Goal: Book appointment/travel/reservation

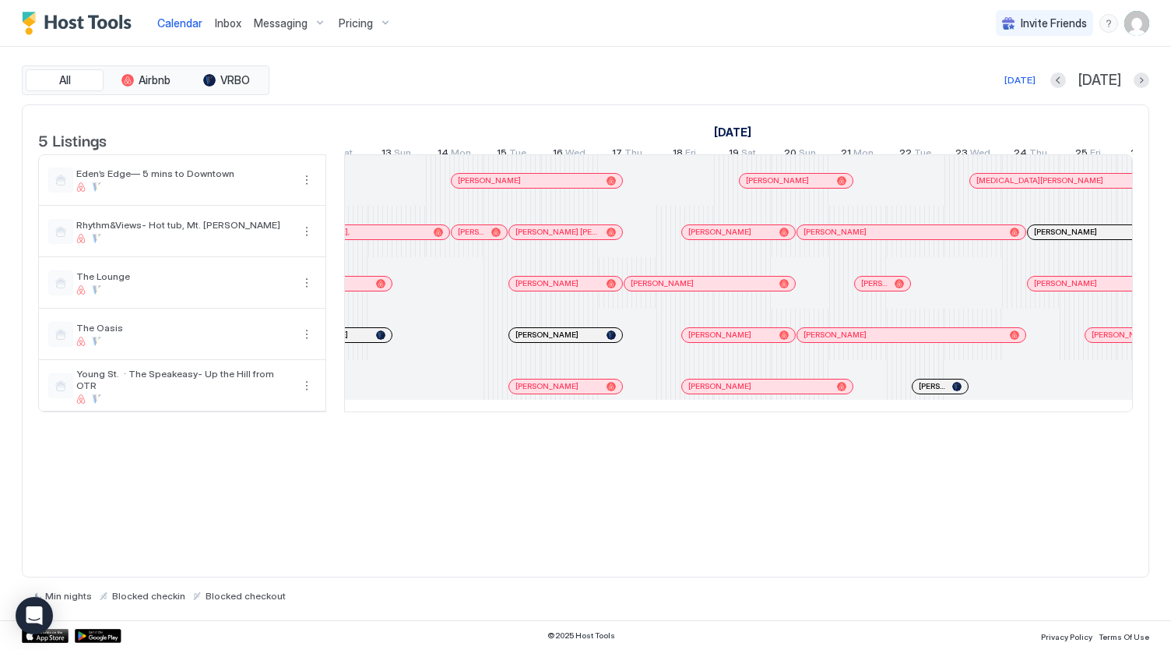
scroll to position [0, 1269]
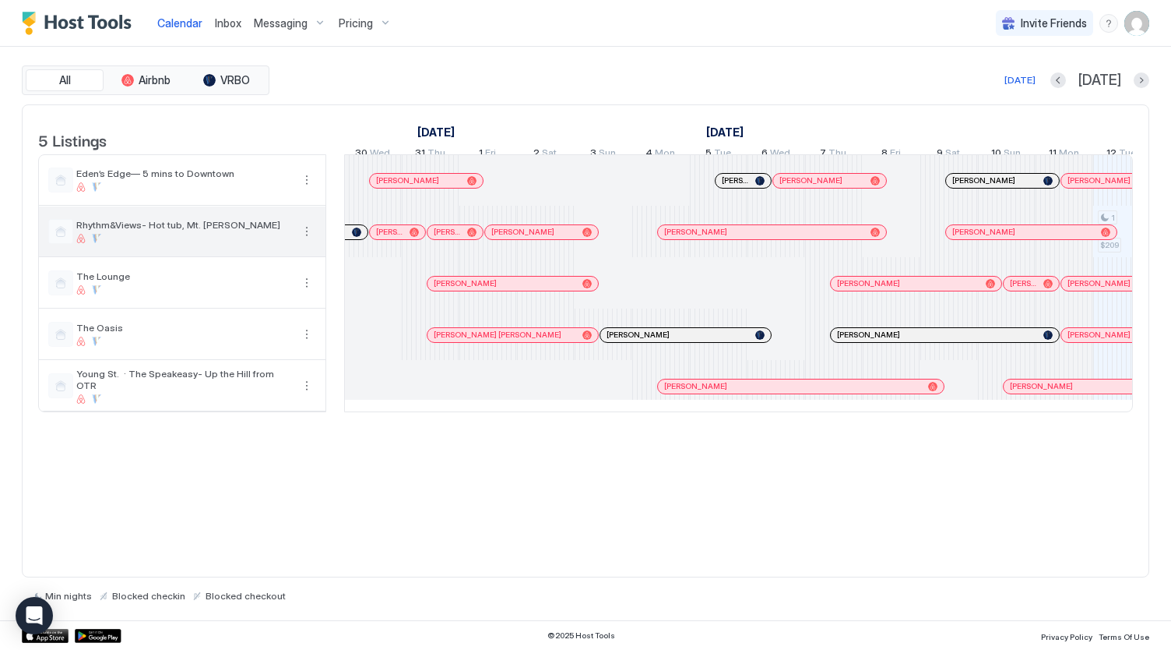
click at [206, 243] on div at bounding box center [183, 238] width 215 height 9
click at [192, 228] on div "Rhythm&Views- Hot tub, Mt. [PERSON_NAME]" at bounding box center [182, 231] width 287 height 50
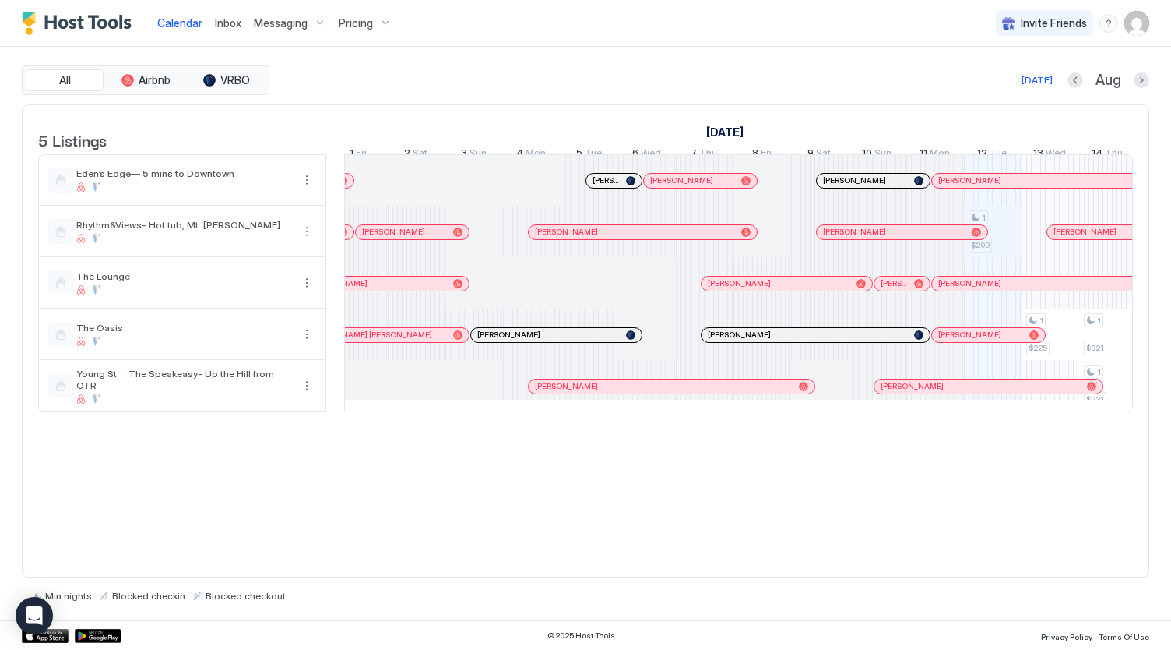
scroll to position [0, 1389]
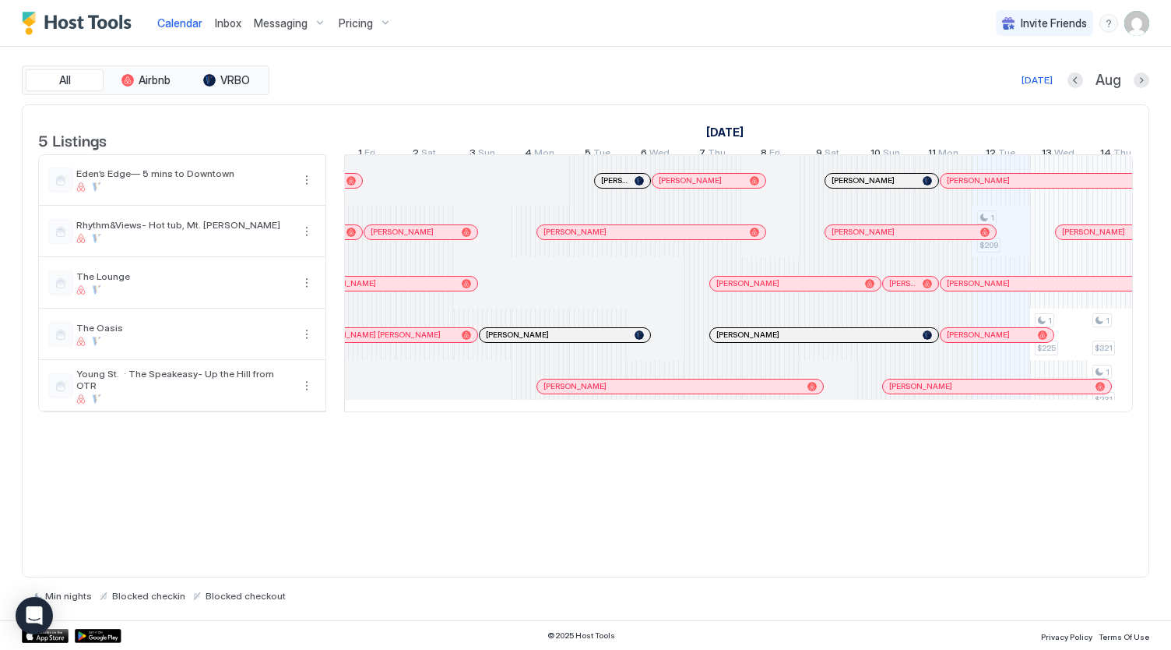
click at [468, 237] on div at bounding box center [466, 231] width 9 height 9
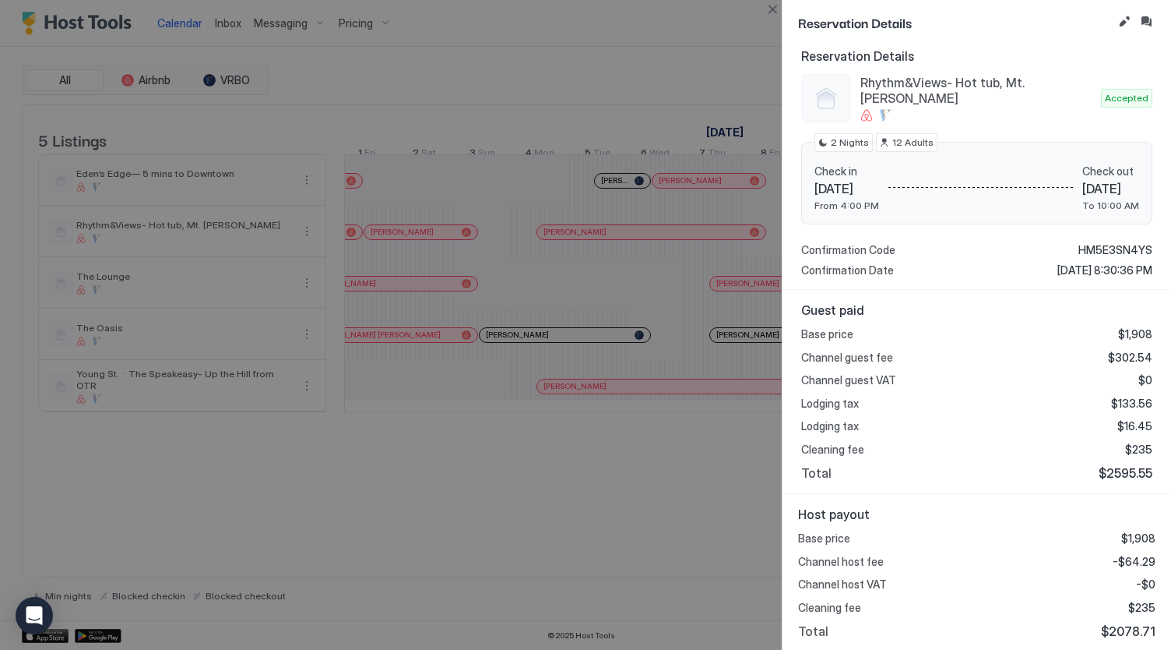
click at [512, 242] on div at bounding box center [585, 325] width 1171 height 650
click at [735, 599] on div at bounding box center [585, 325] width 1171 height 650
click at [614, 231] on div at bounding box center [585, 325] width 1171 height 650
click at [614, 238] on div at bounding box center [585, 325] width 1171 height 650
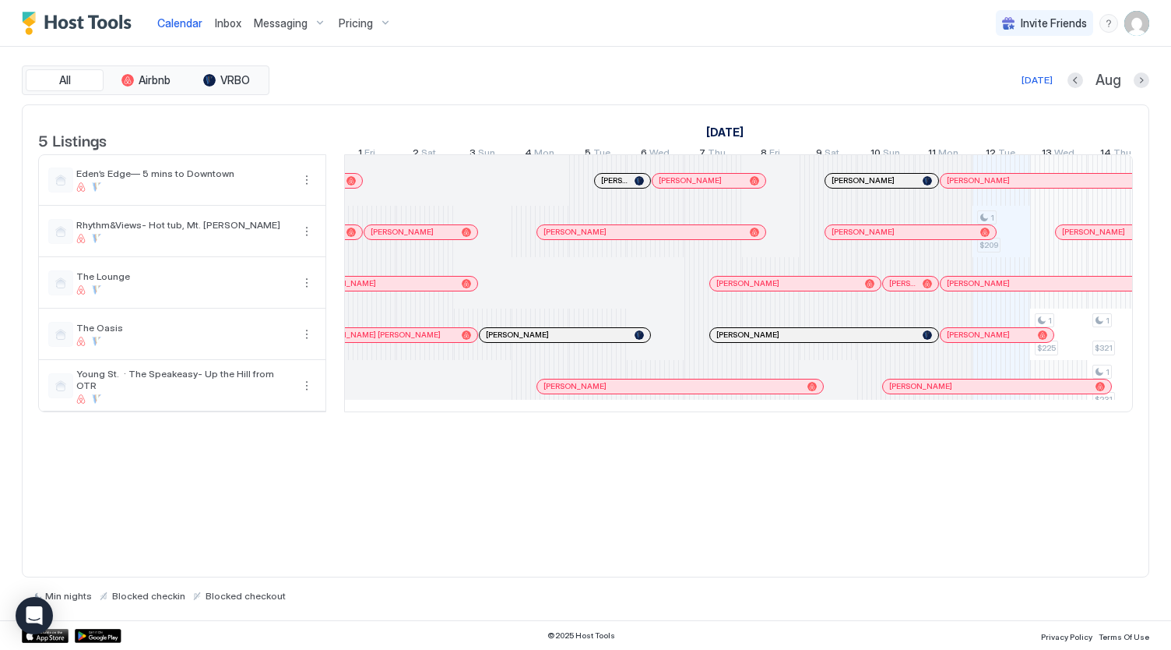
click at [646, 238] on div at bounding box center [648, 232] width 12 height 12
click at [889, 239] on div "[PERSON_NAME]" at bounding box center [911, 232] width 171 height 14
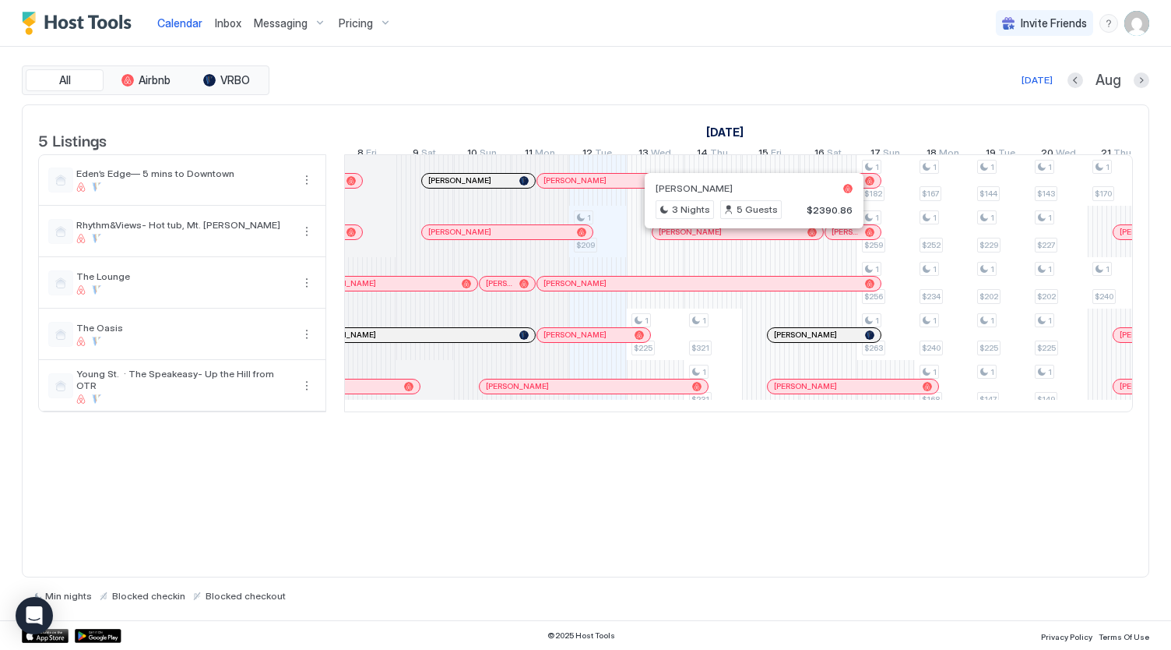
click at [748, 238] on div at bounding box center [749, 232] width 12 height 12
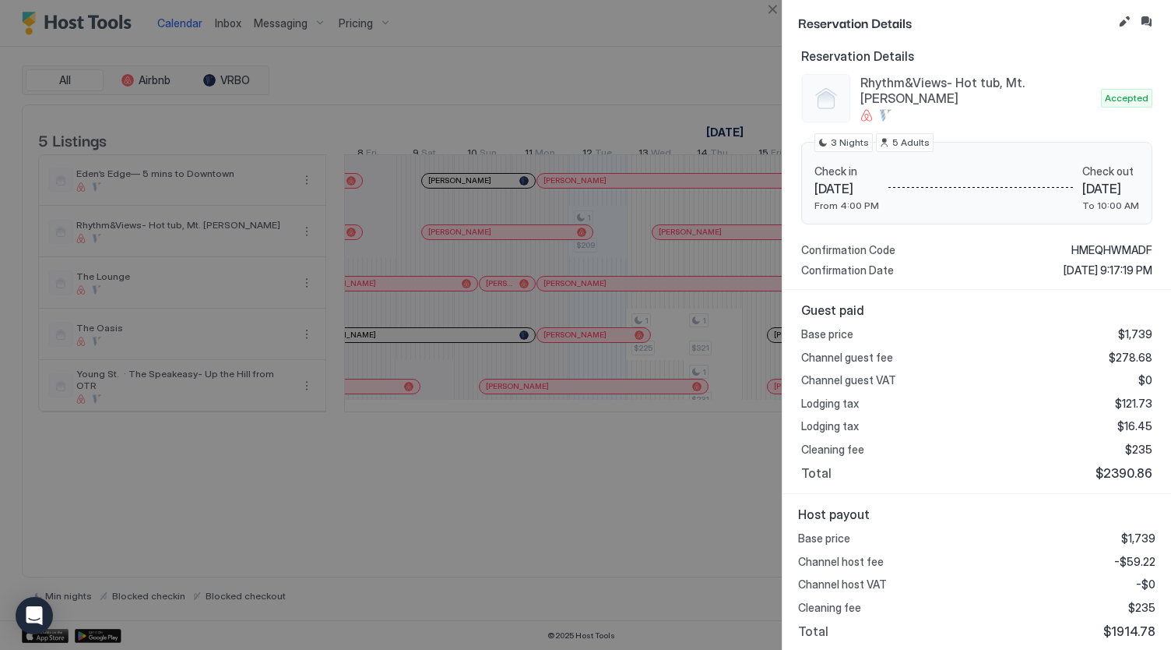
click at [514, 242] on div at bounding box center [585, 325] width 1171 height 650
click at [613, 527] on div at bounding box center [585, 325] width 1171 height 650
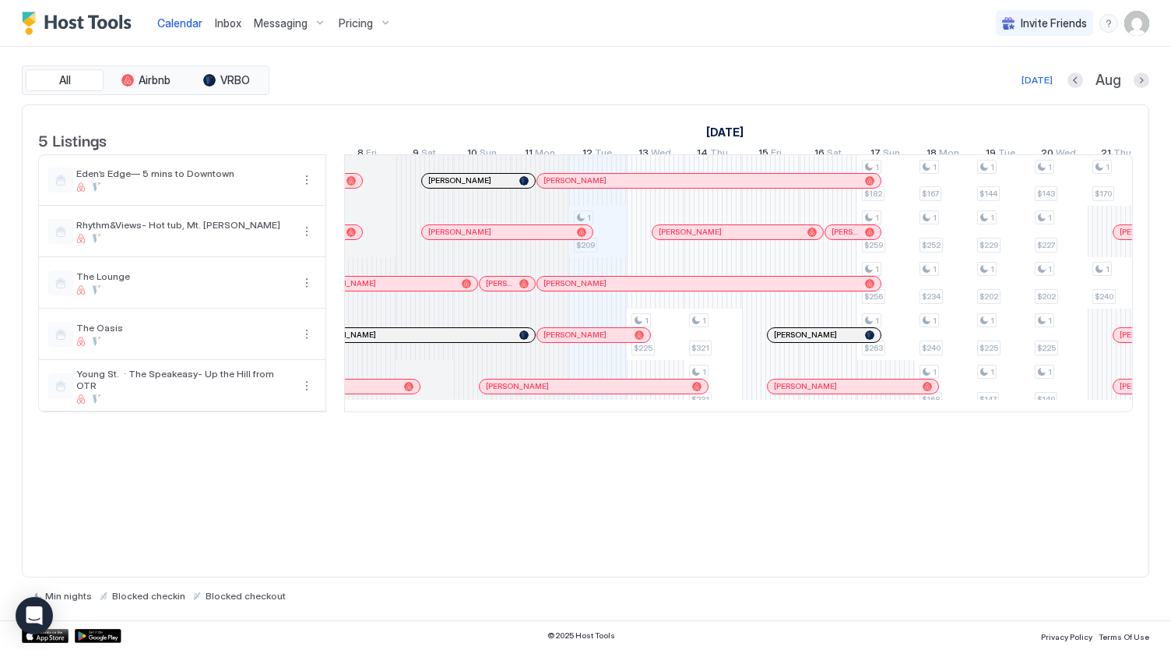
click at [473, 238] on div at bounding box center [474, 232] width 12 height 12
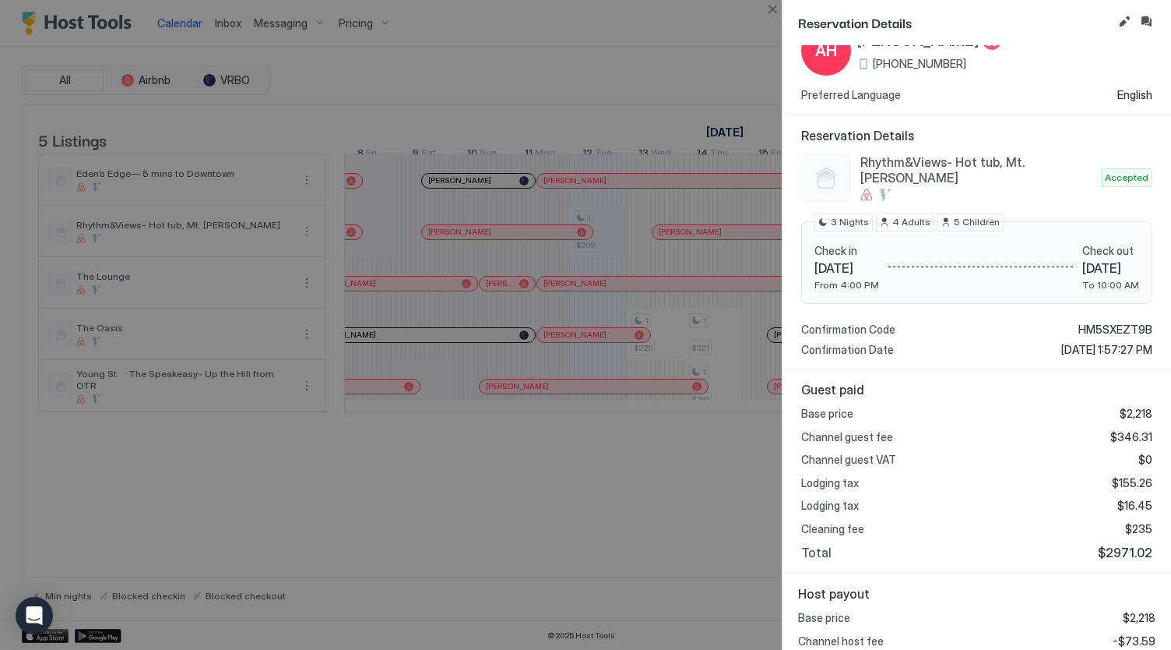
scroll to position [136, 0]
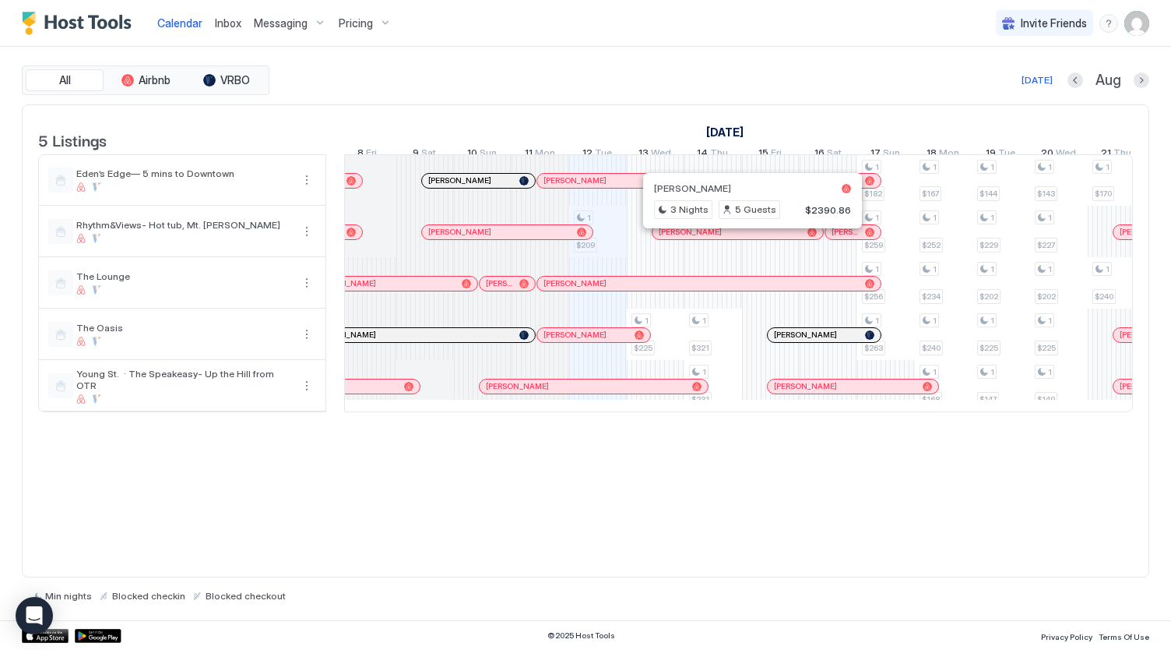
click at [746, 238] on div at bounding box center [747, 232] width 12 height 12
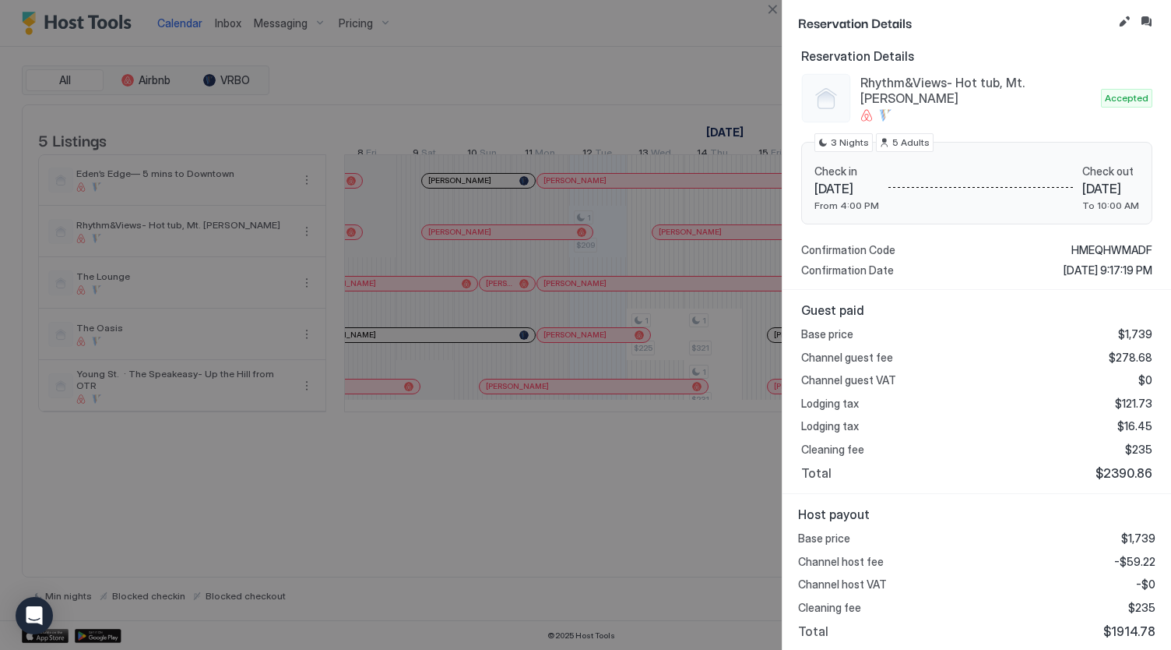
drag, startPoint x: 599, startPoint y: 510, endPoint x: 632, endPoint y: 512, distance: 33.5
click at [600, 511] on div at bounding box center [585, 325] width 1171 height 650
click at [666, 448] on div at bounding box center [585, 325] width 1171 height 650
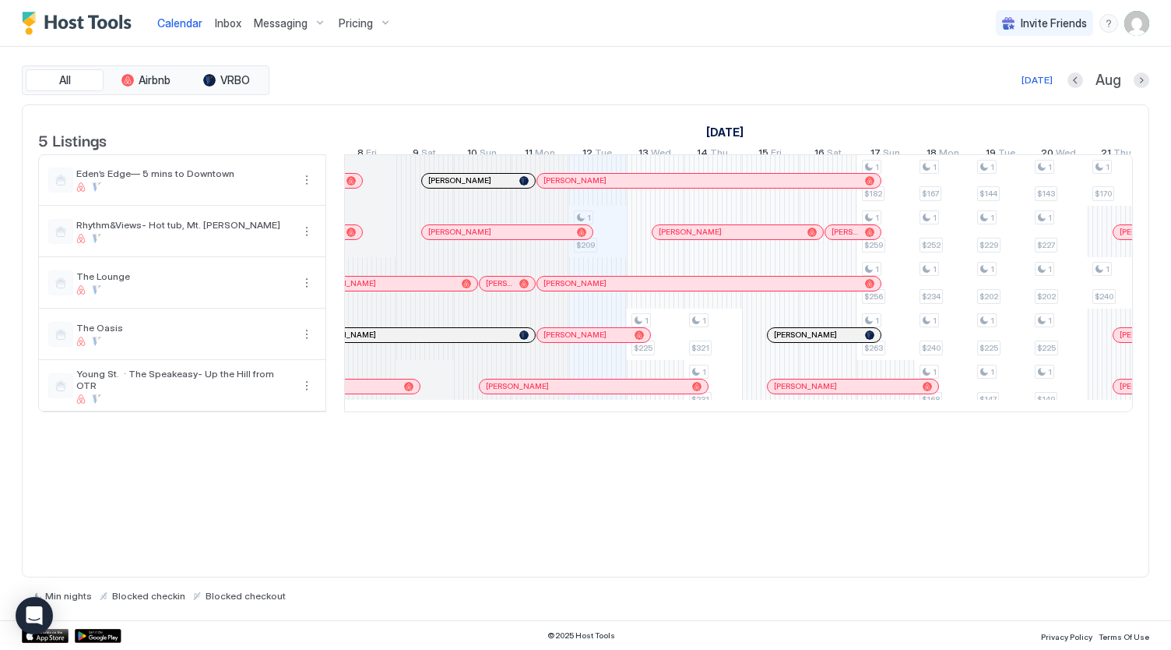
click at [850, 238] on div at bounding box center [852, 232] width 12 height 12
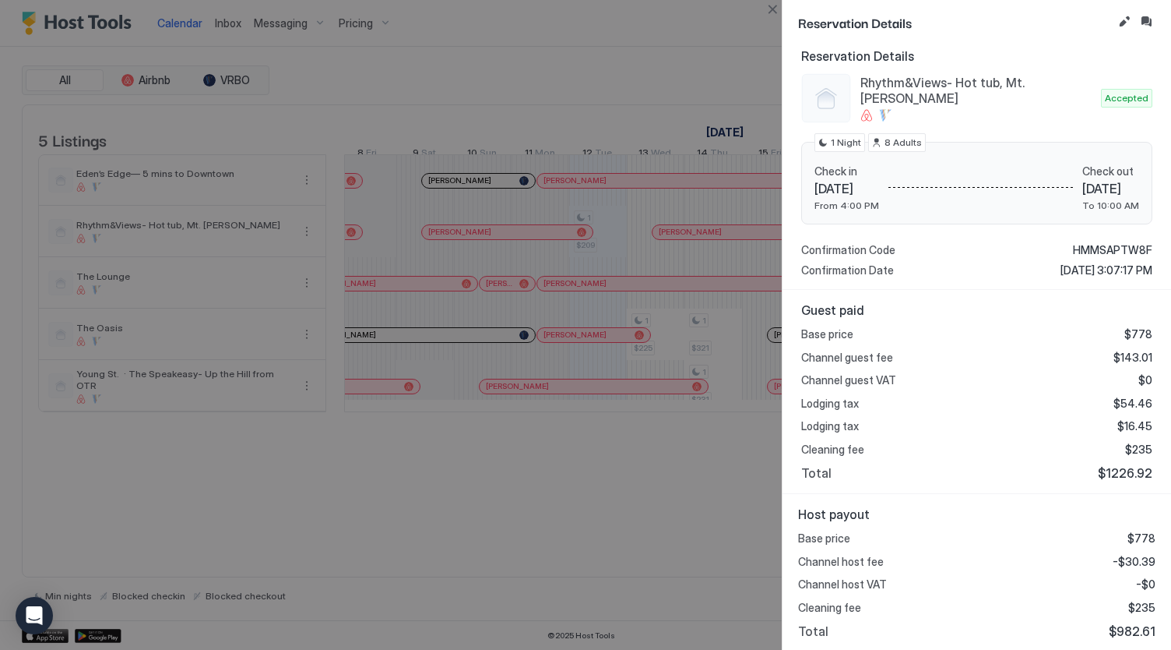
click at [541, 546] on div at bounding box center [585, 325] width 1171 height 650
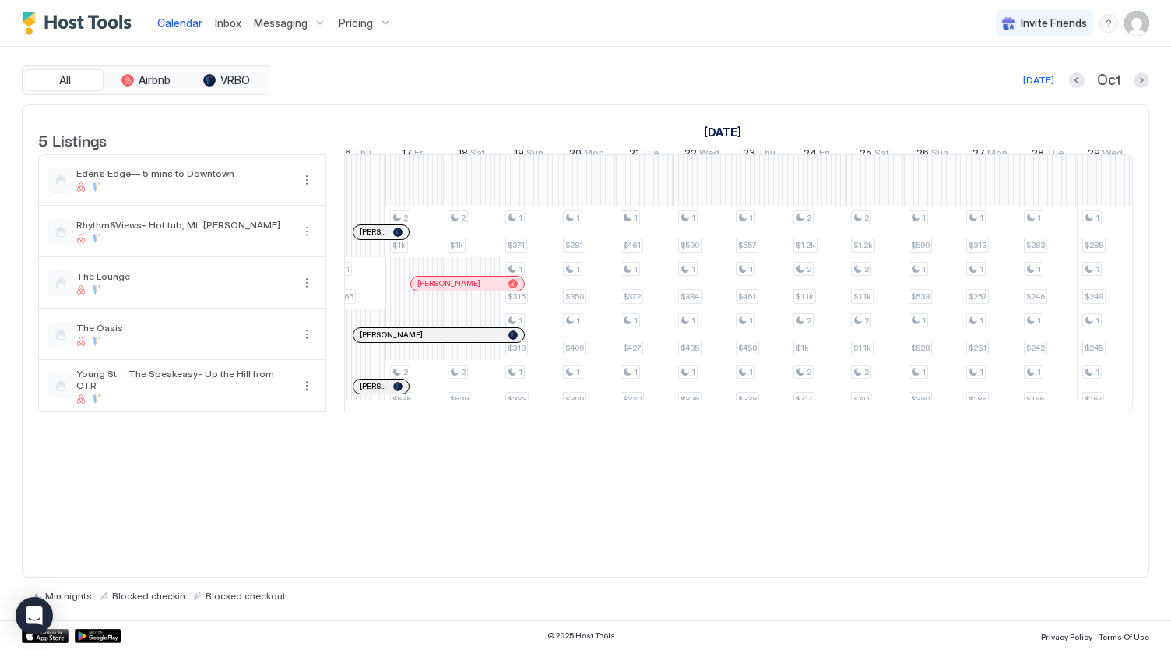
scroll to position [0, 2286]
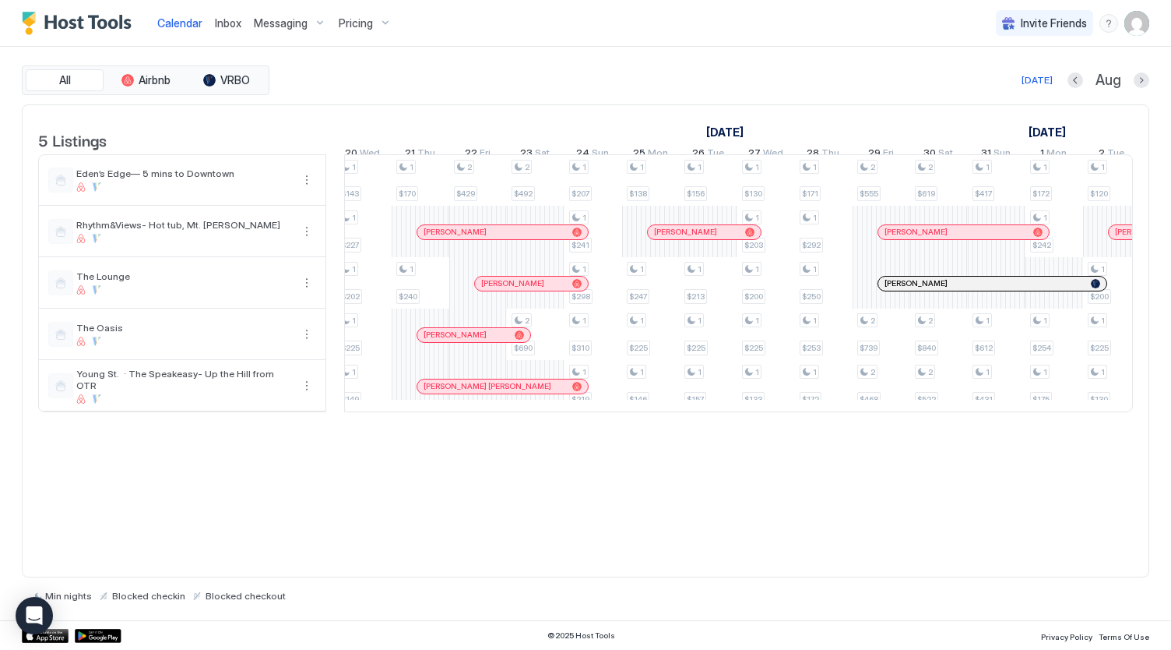
click at [447, 238] on div at bounding box center [447, 232] width 12 height 12
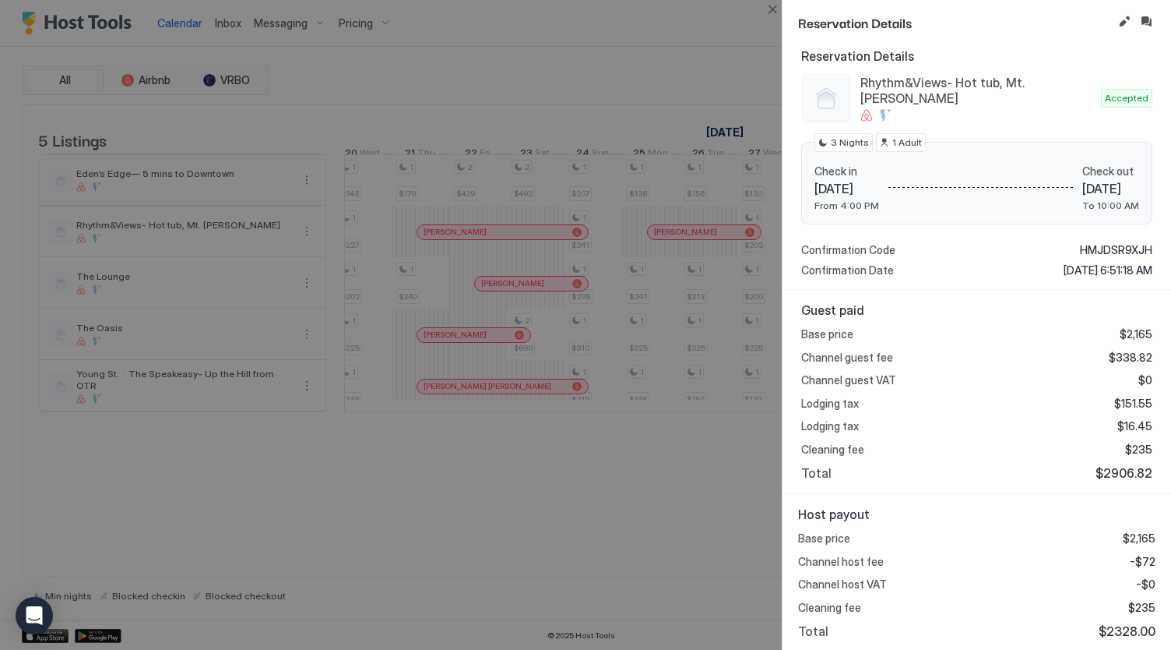
click at [465, 540] on div at bounding box center [585, 325] width 1171 height 650
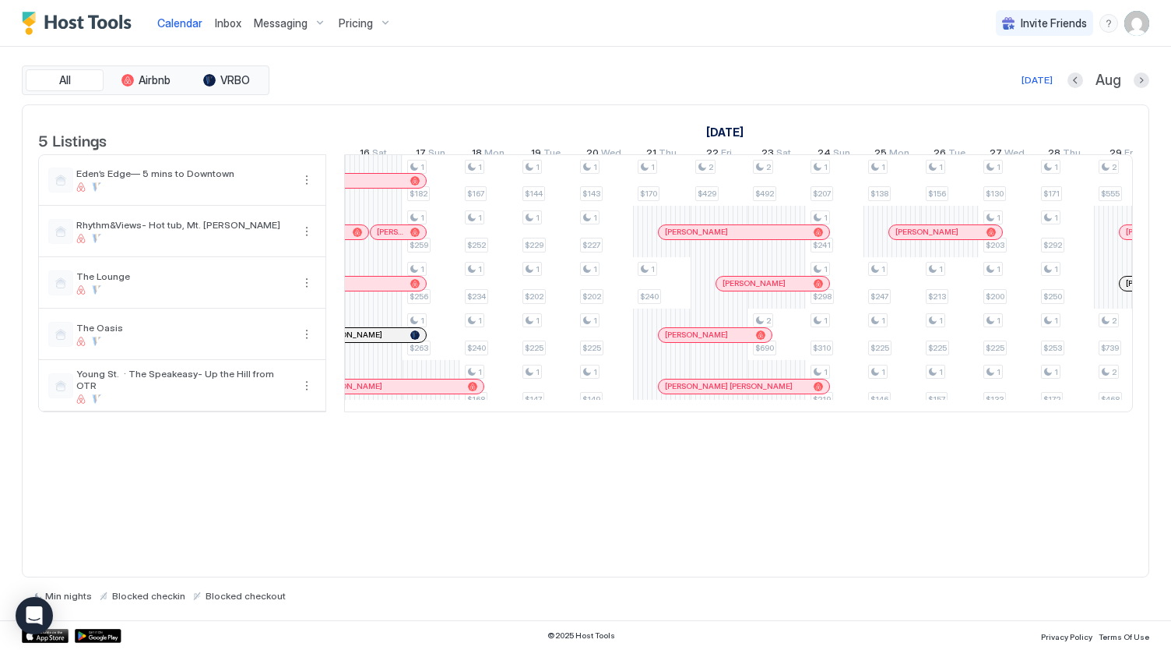
click at [743, 238] on div at bounding box center [744, 232] width 12 height 12
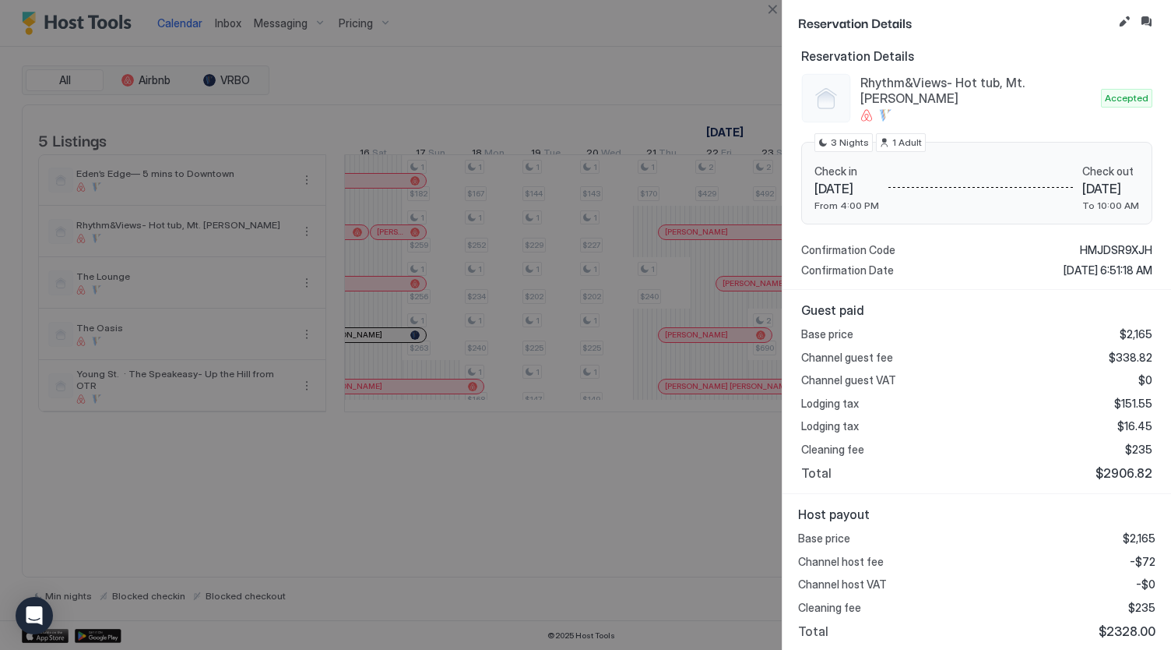
click at [603, 506] on div at bounding box center [585, 325] width 1171 height 650
click at [600, 504] on div at bounding box center [585, 325] width 1171 height 650
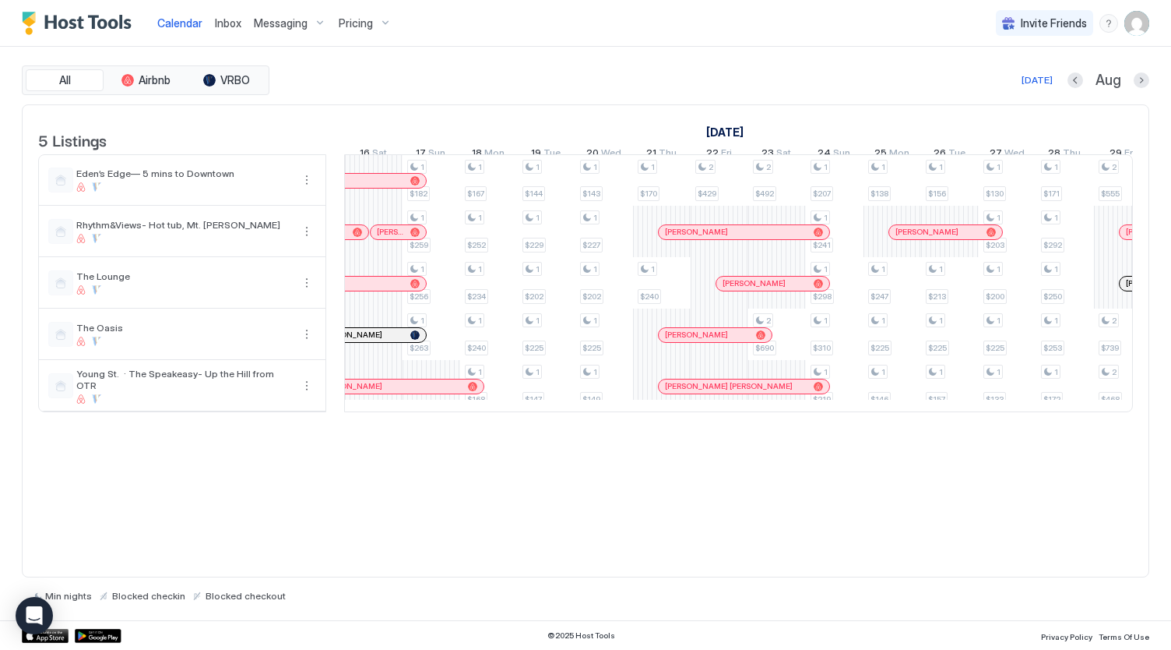
click at [403, 238] on div at bounding box center [409, 232] width 12 height 12
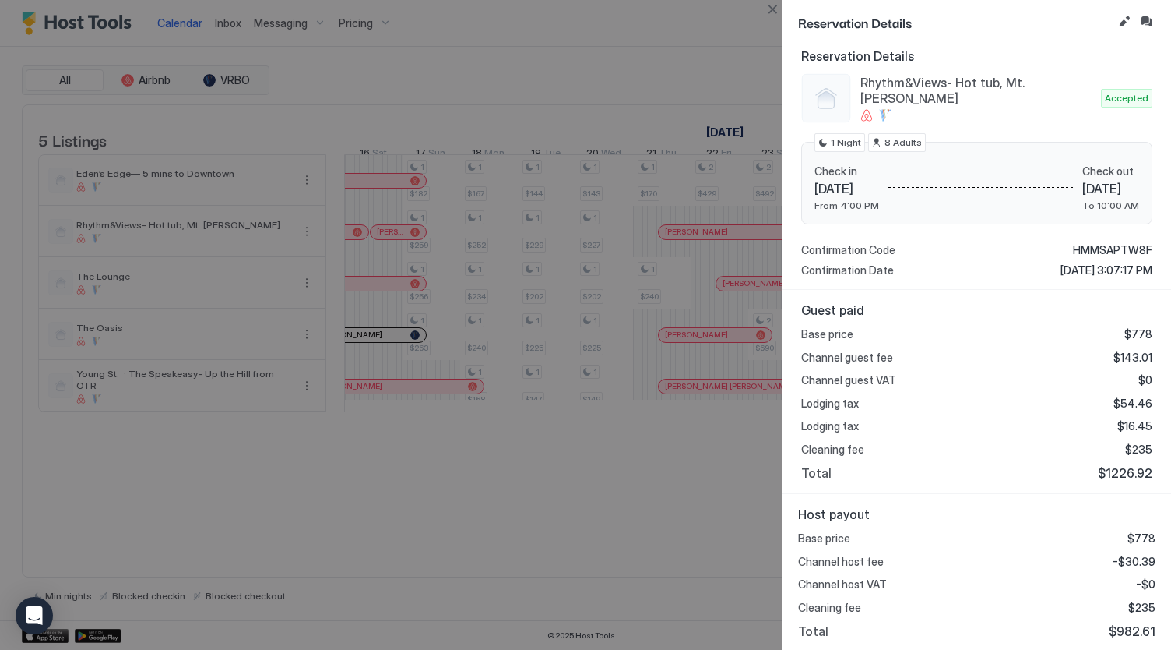
click at [759, 63] on div at bounding box center [585, 325] width 1171 height 650
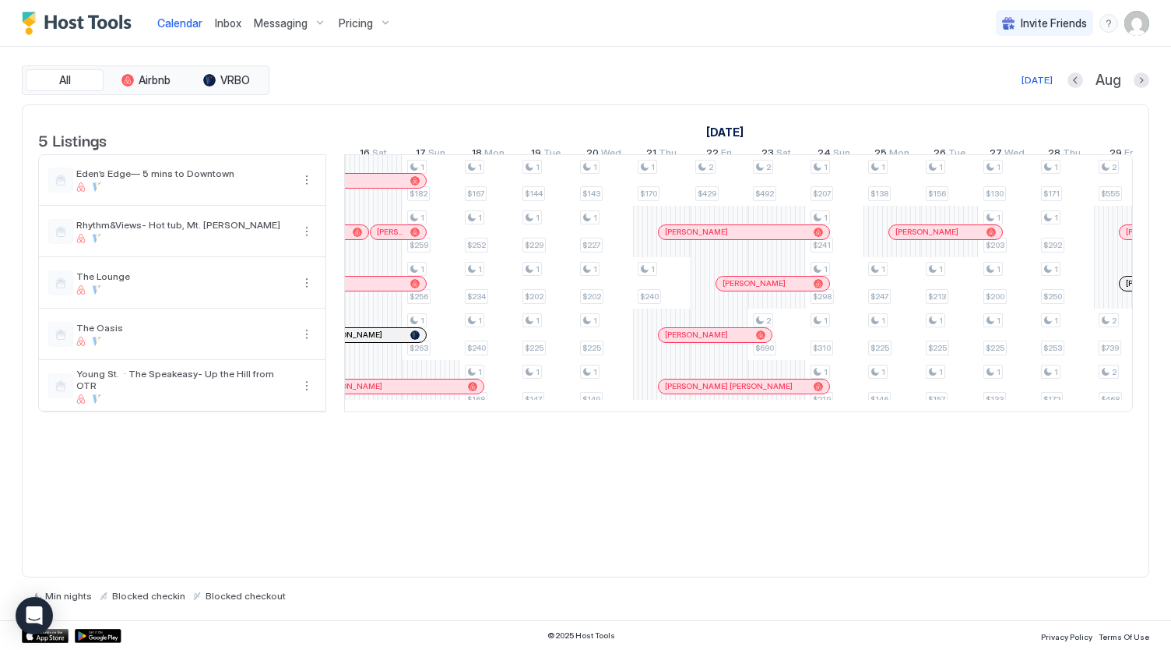
click at [358, 237] on div at bounding box center [357, 231] width 9 height 9
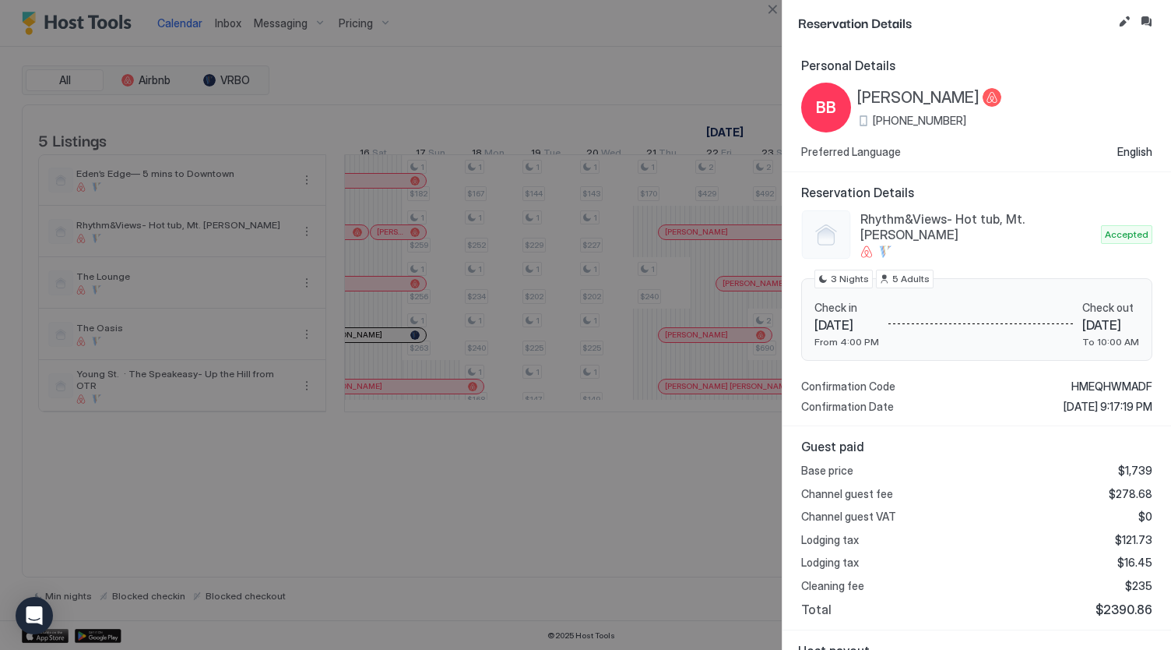
scroll to position [136, 0]
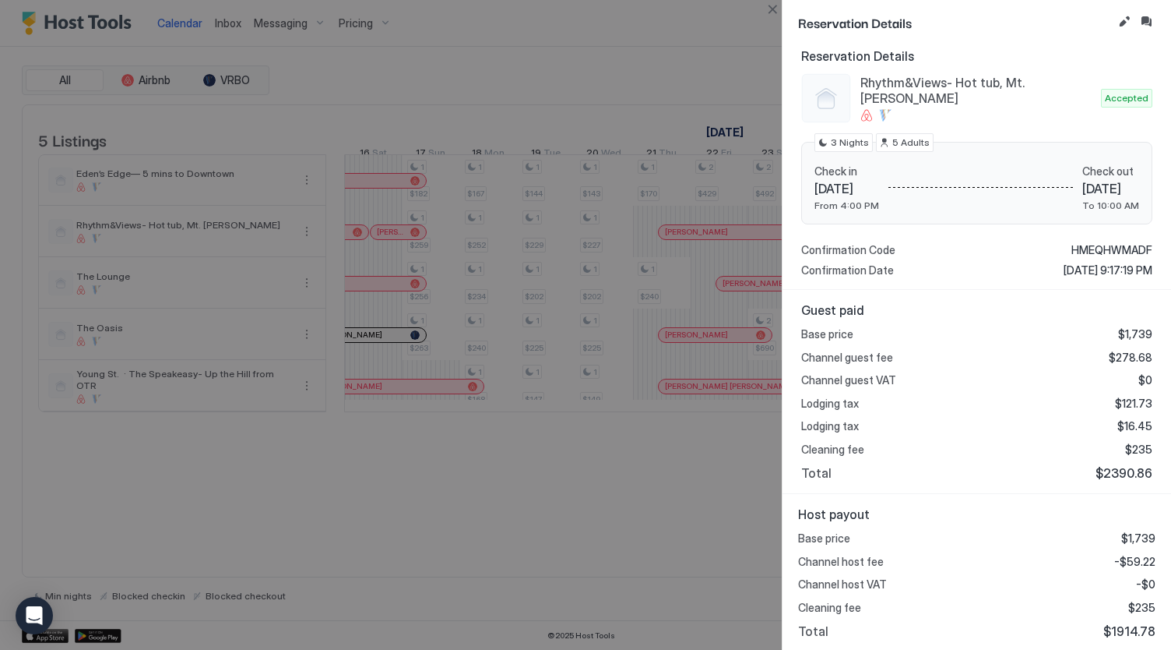
click at [591, 505] on div at bounding box center [585, 325] width 1171 height 650
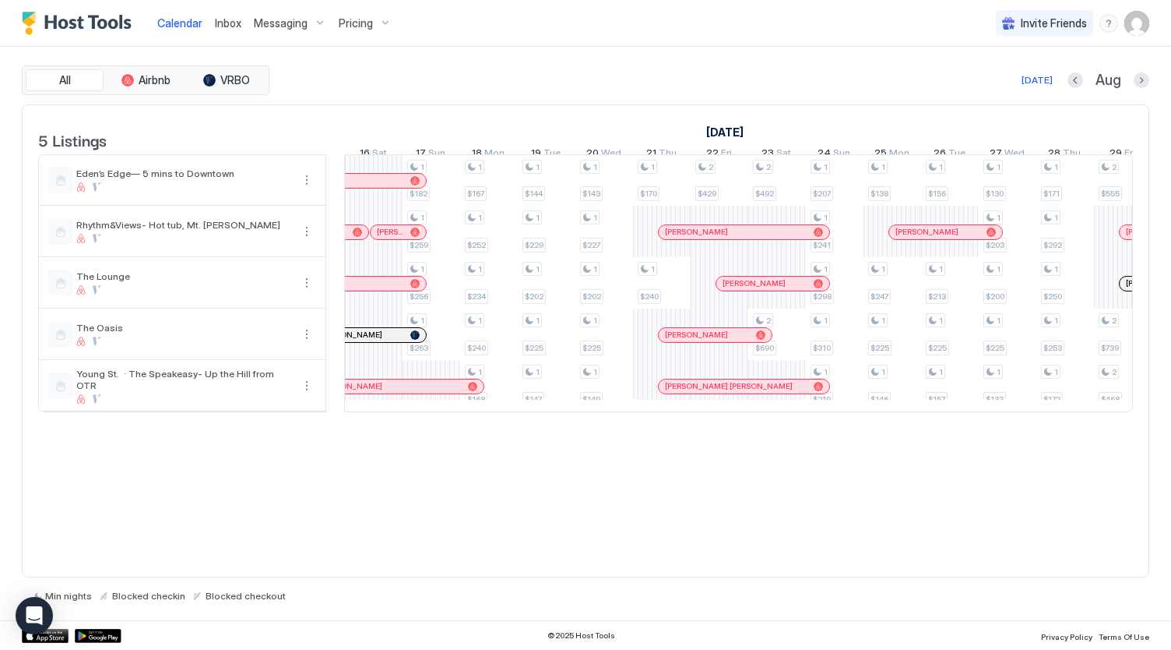
click at [909, 239] on div "[PERSON_NAME]" at bounding box center [945, 232] width 113 height 14
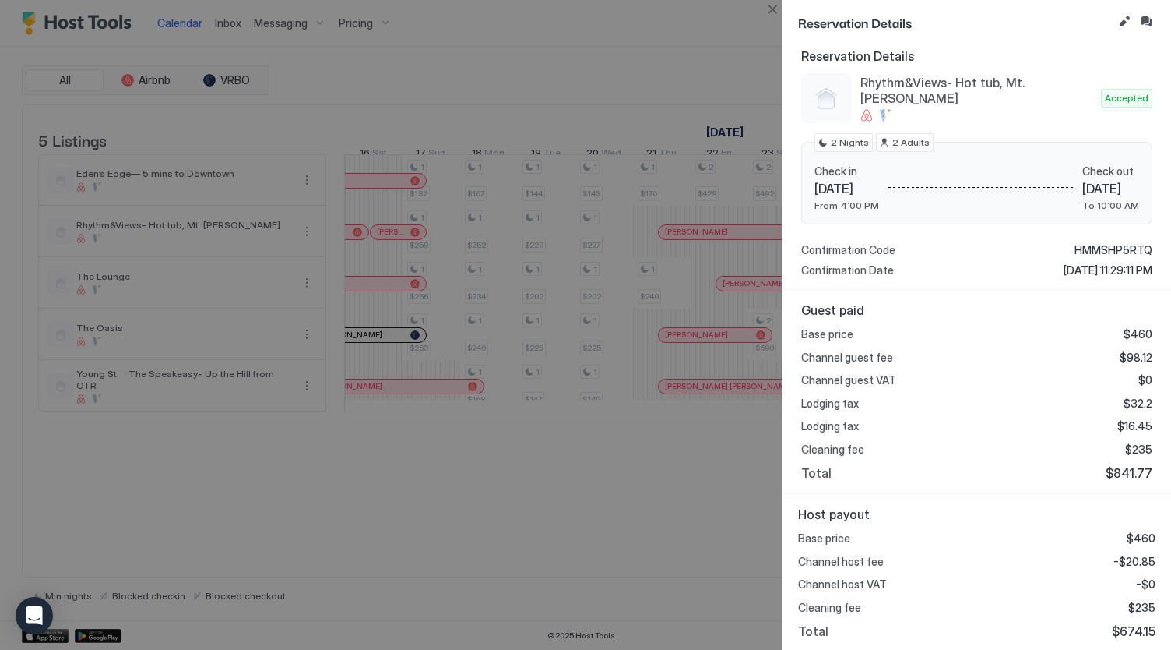
click at [505, 493] on div at bounding box center [585, 325] width 1171 height 650
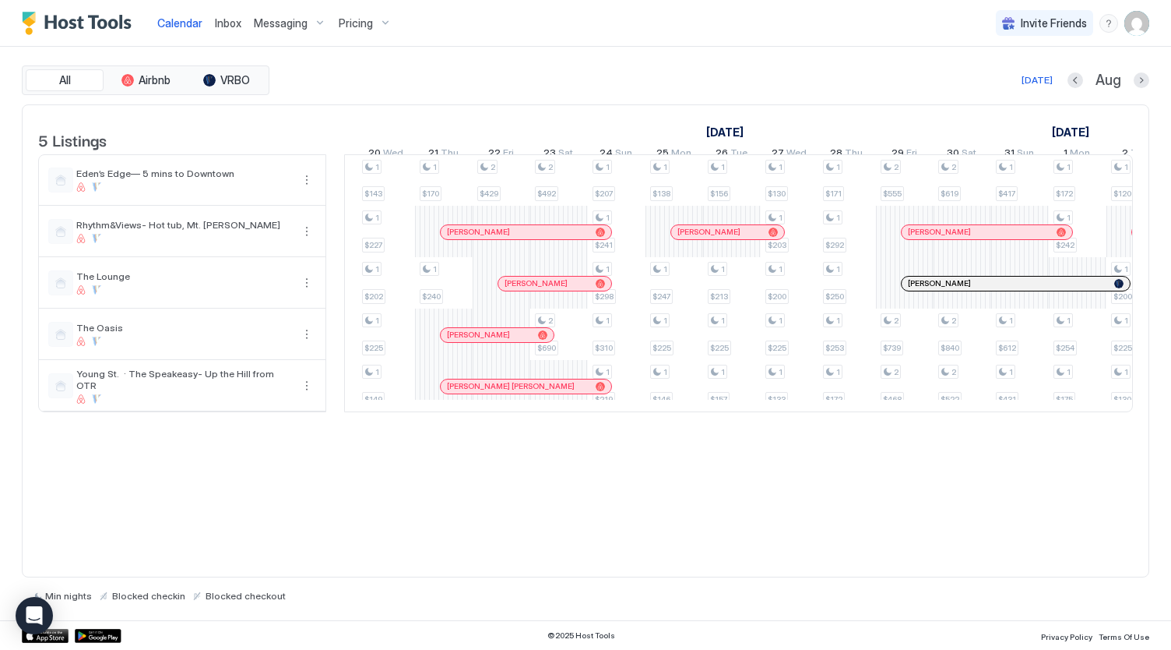
scroll to position [0, 1337]
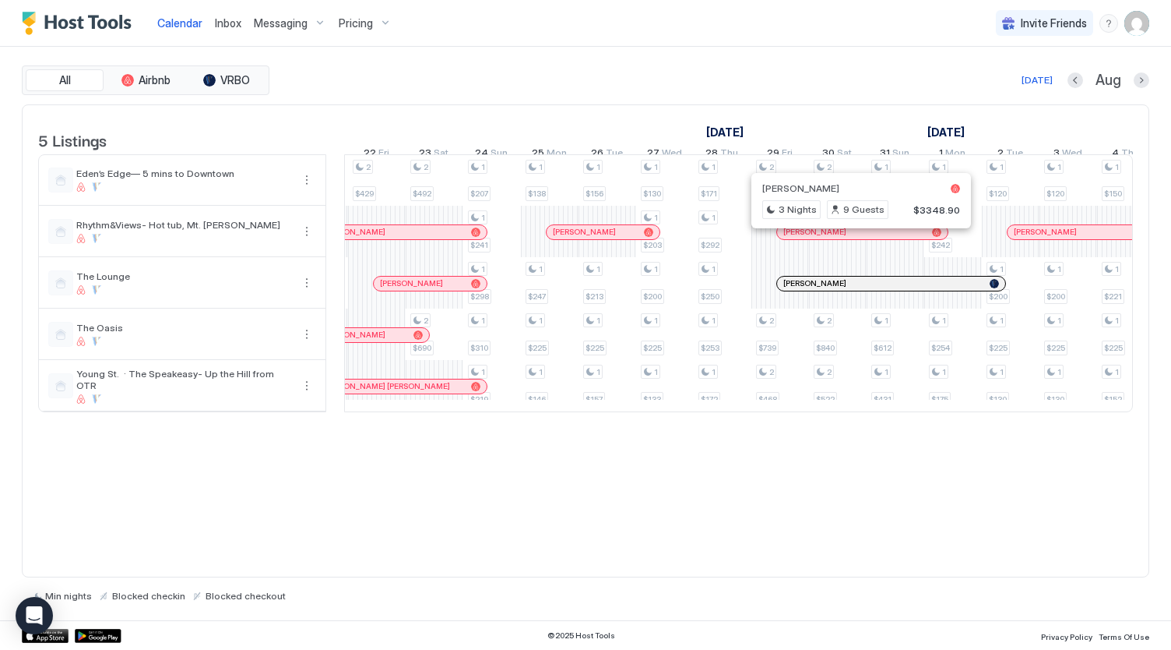
click at [854, 238] on div at bounding box center [855, 232] width 12 height 12
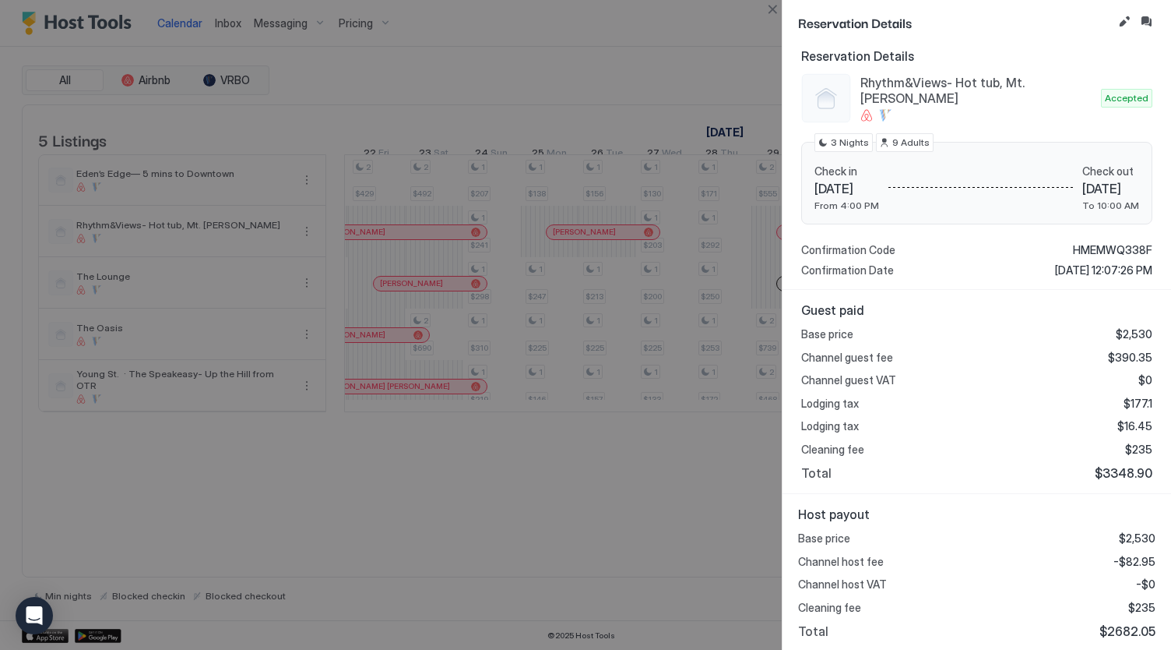
click at [686, 550] on div at bounding box center [585, 325] width 1171 height 650
drag, startPoint x: 634, startPoint y: 33, endPoint x: 774, endPoint y: 62, distance: 143.0
click at [634, 33] on div at bounding box center [585, 325] width 1171 height 650
click at [561, 91] on div at bounding box center [585, 325] width 1171 height 650
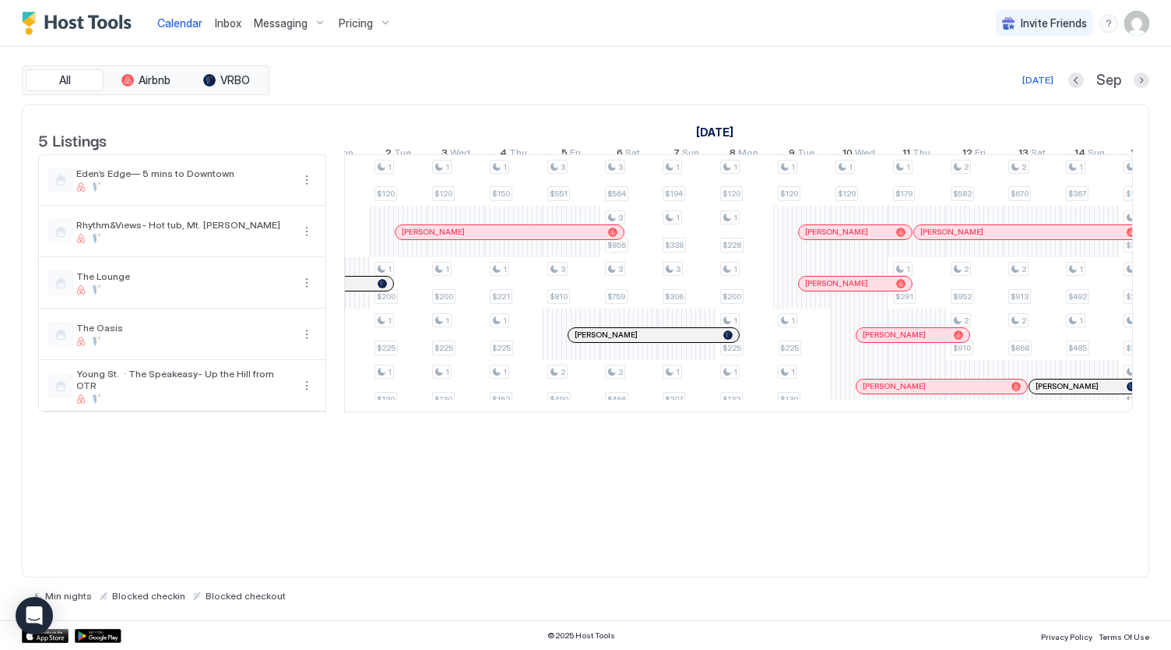
click at [528, 238] on div at bounding box center [529, 232] width 12 height 12
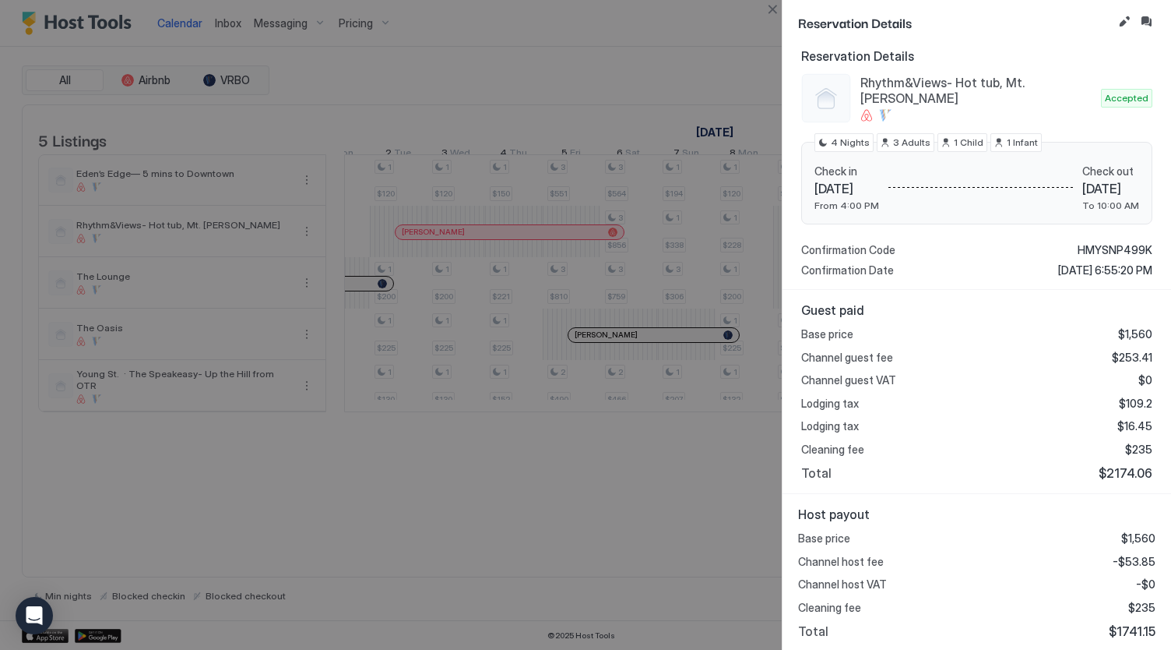
click at [360, 512] on div at bounding box center [585, 325] width 1171 height 650
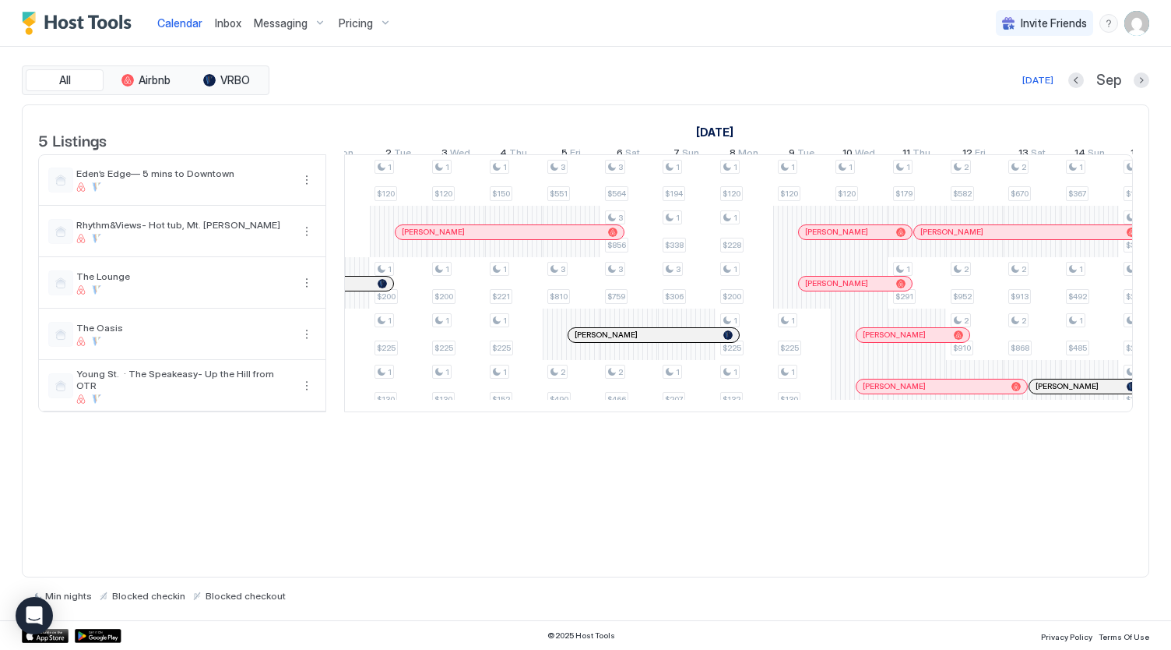
click at [850, 238] on div at bounding box center [851, 232] width 12 height 12
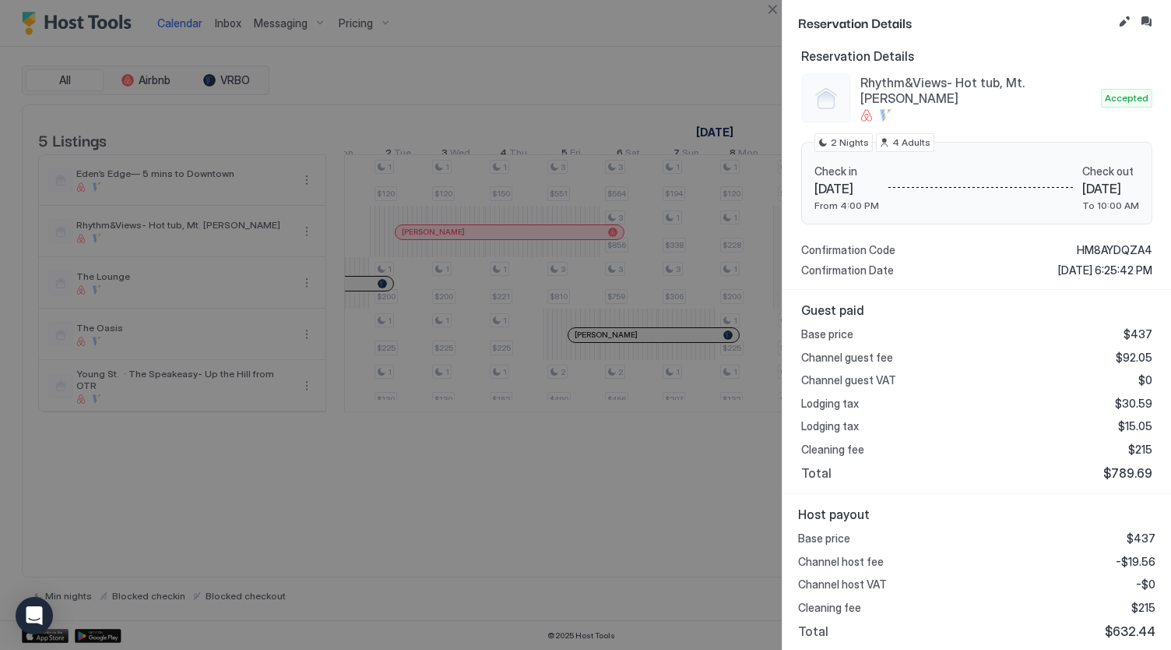
click at [569, 83] on div at bounding box center [585, 325] width 1171 height 650
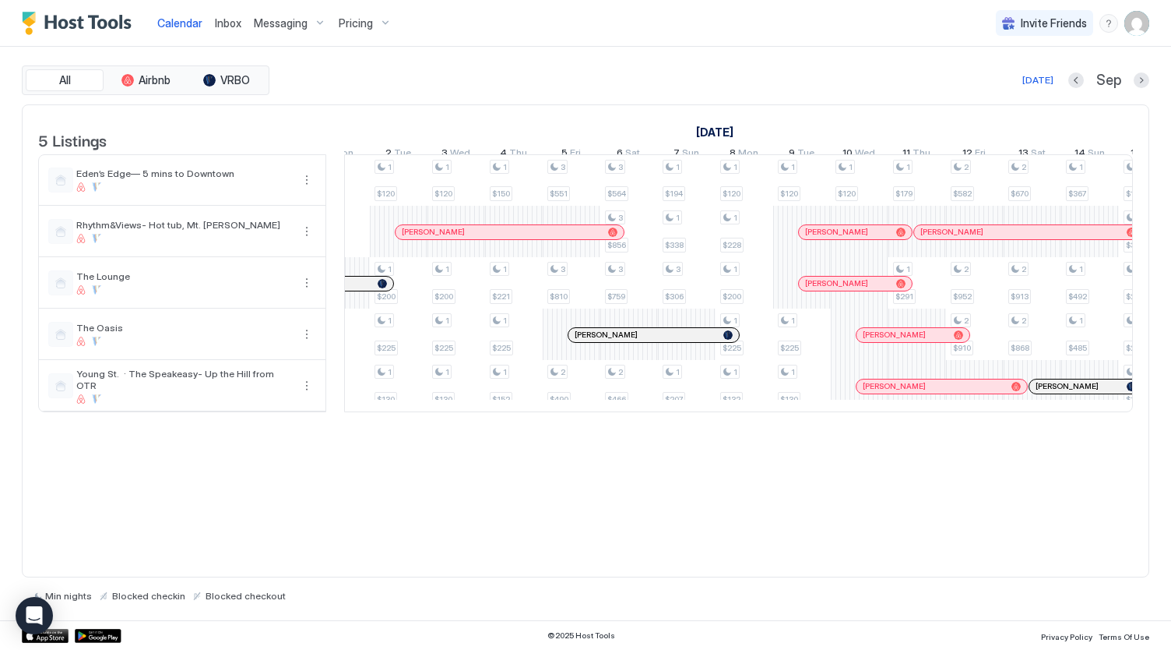
click at [0, 0] on div at bounding box center [0, 0] width 0 height 0
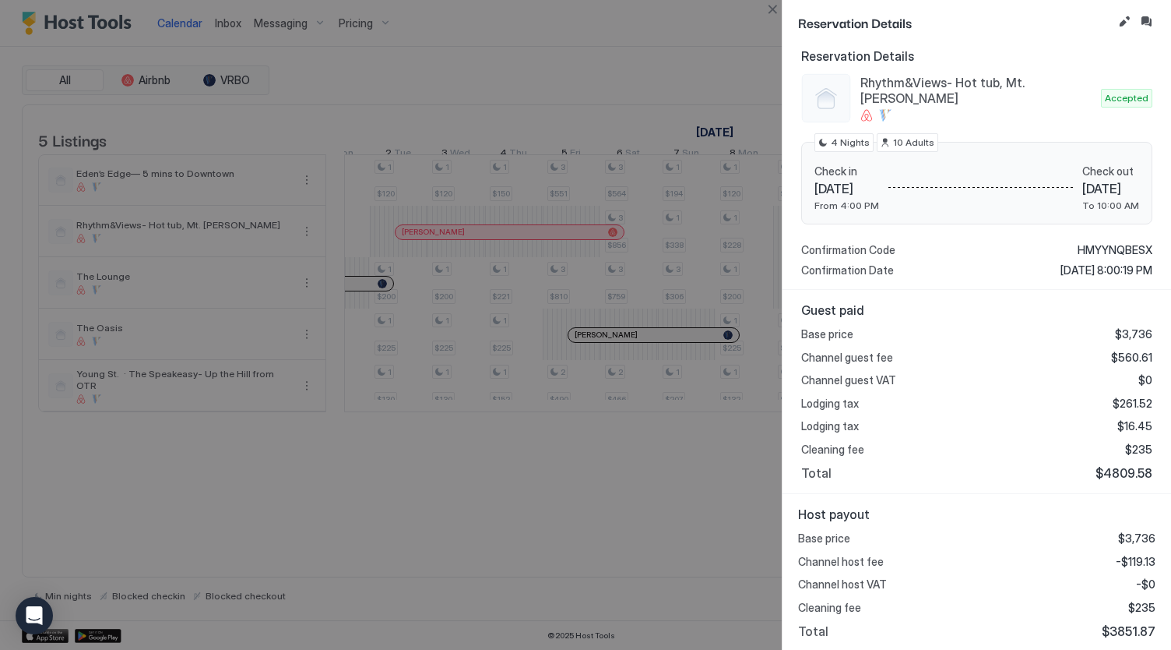
click at [723, 462] on div at bounding box center [585, 325] width 1171 height 650
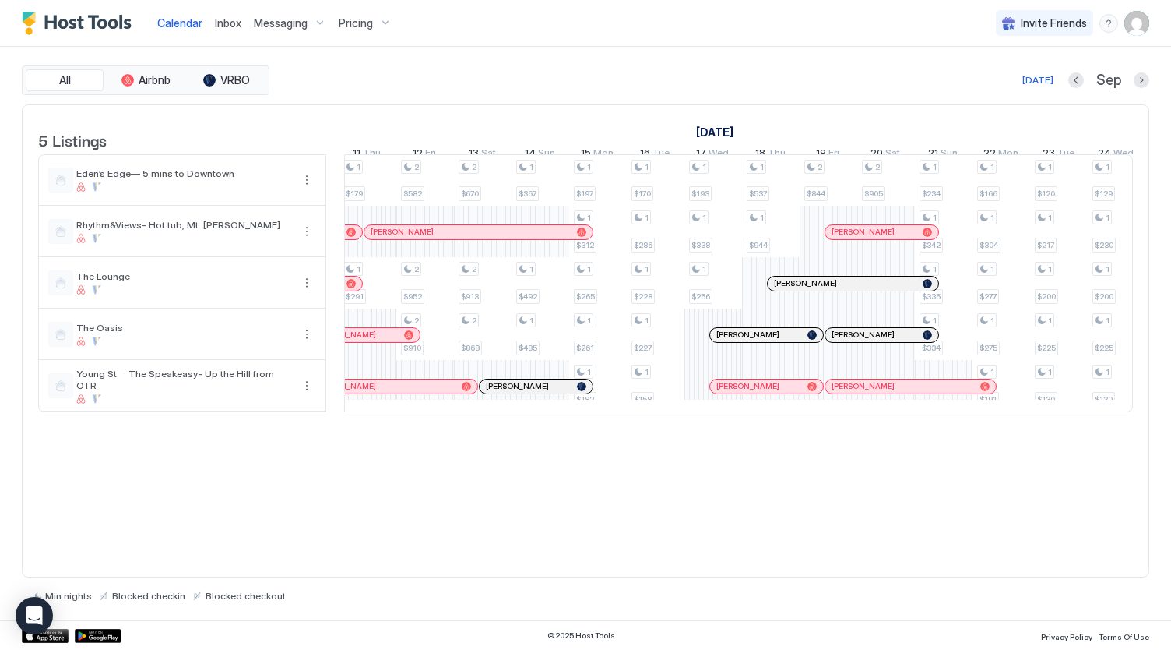
click at [875, 238] on div at bounding box center [876, 232] width 12 height 12
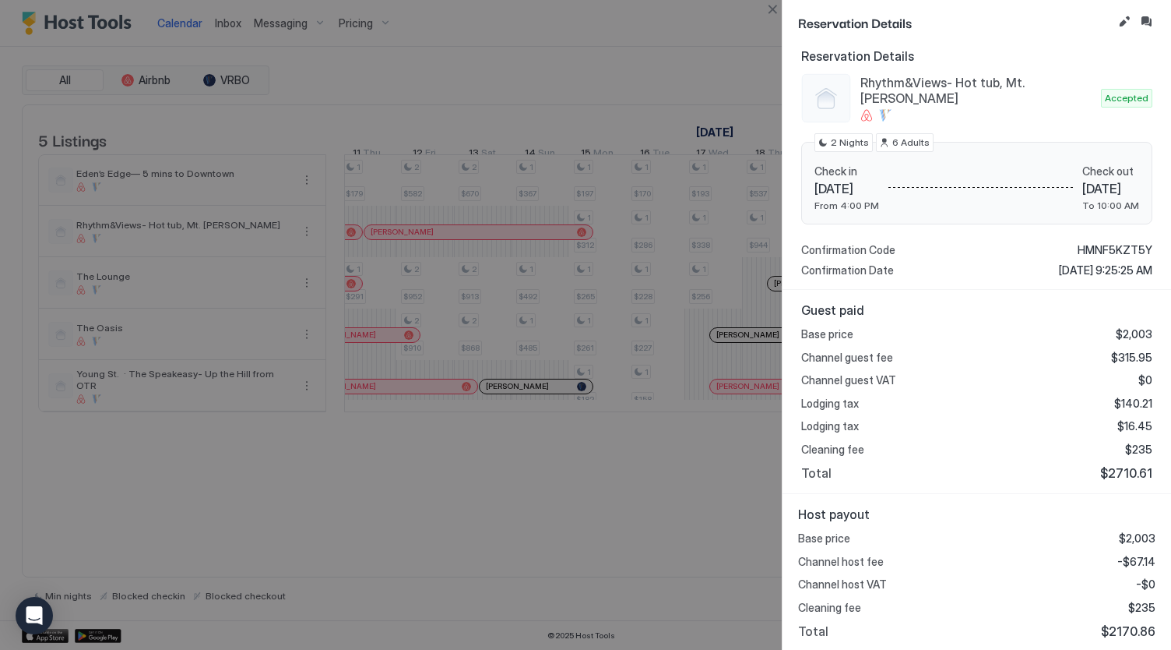
click at [676, 53] on div at bounding box center [585, 325] width 1171 height 650
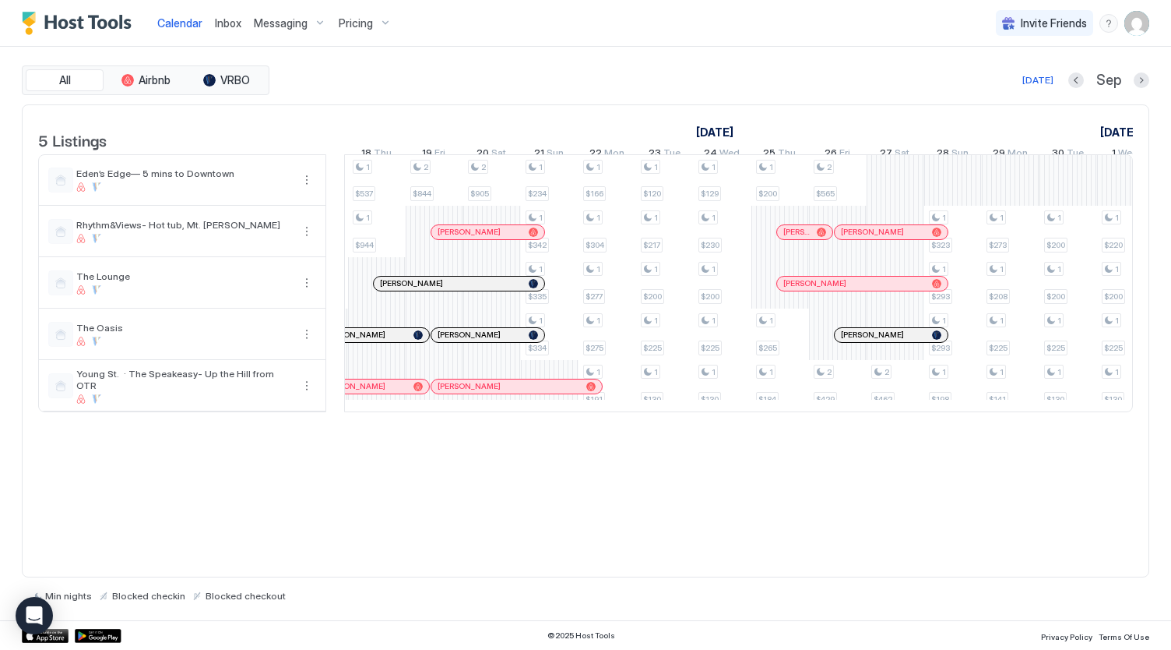
click at [0, 0] on div at bounding box center [0, 0] width 0 height 0
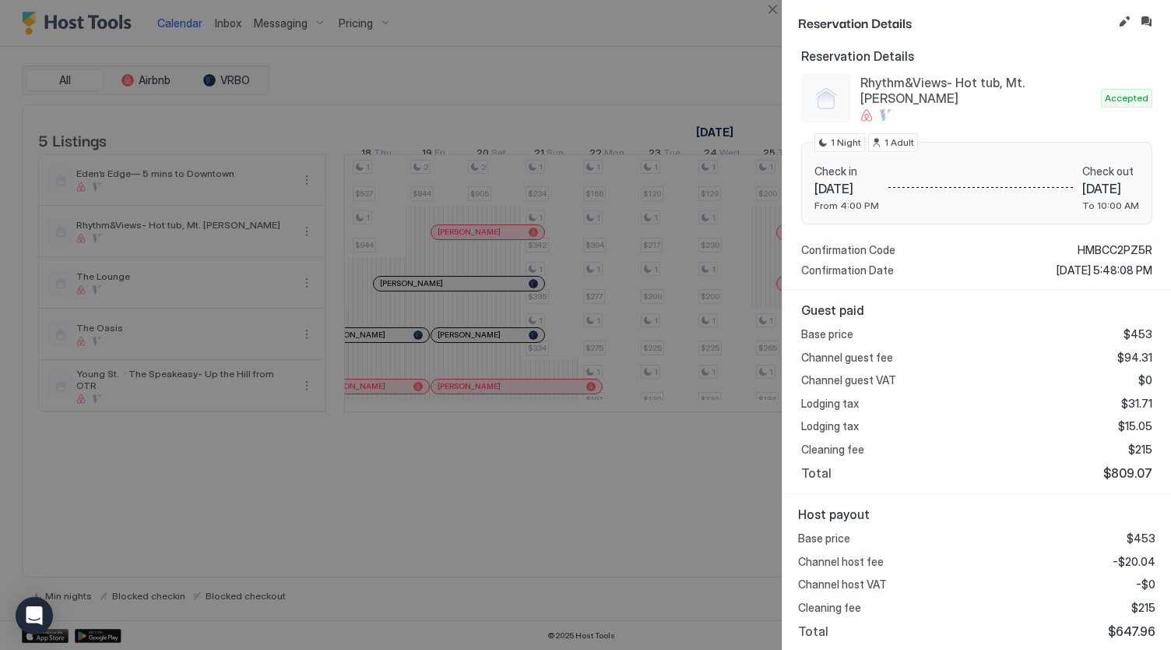
click at [403, 496] on div at bounding box center [585, 325] width 1171 height 650
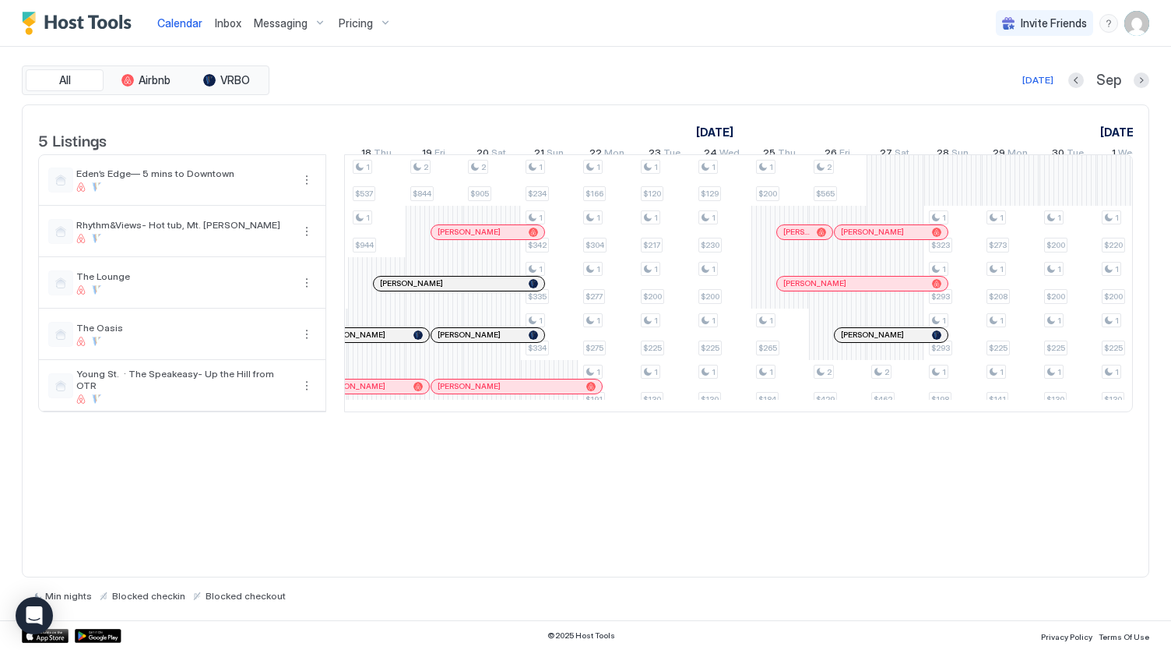
click at [897, 238] on div at bounding box center [899, 232] width 12 height 12
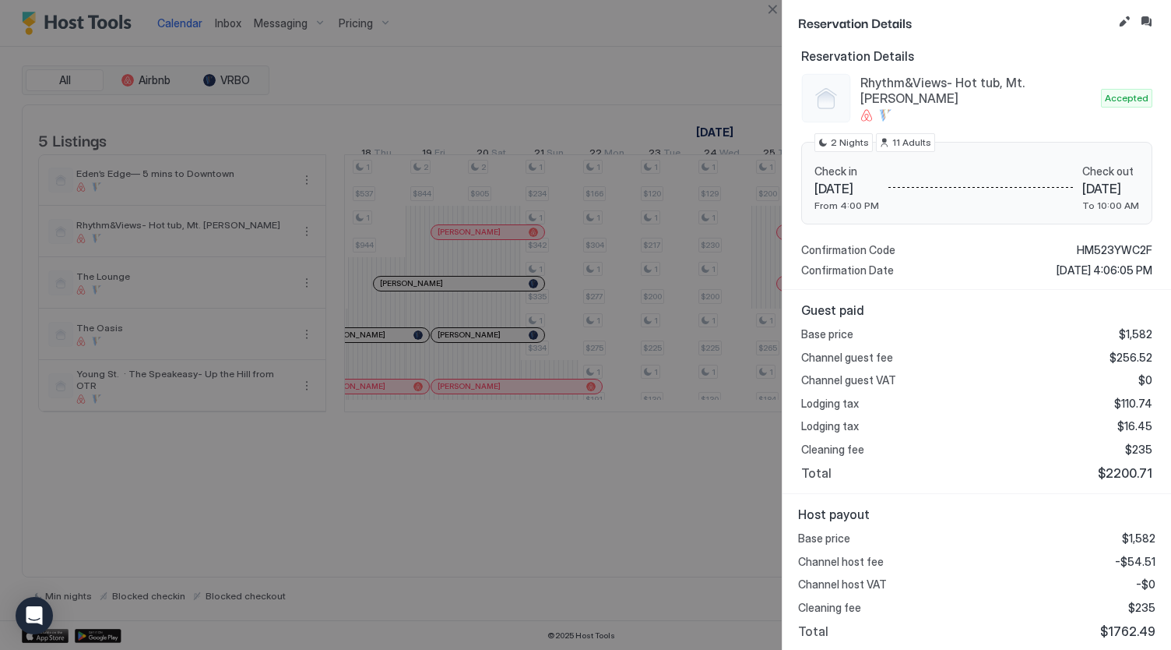
click at [723, 89] on div at bounding box center [585, 325] width 1171 height 650
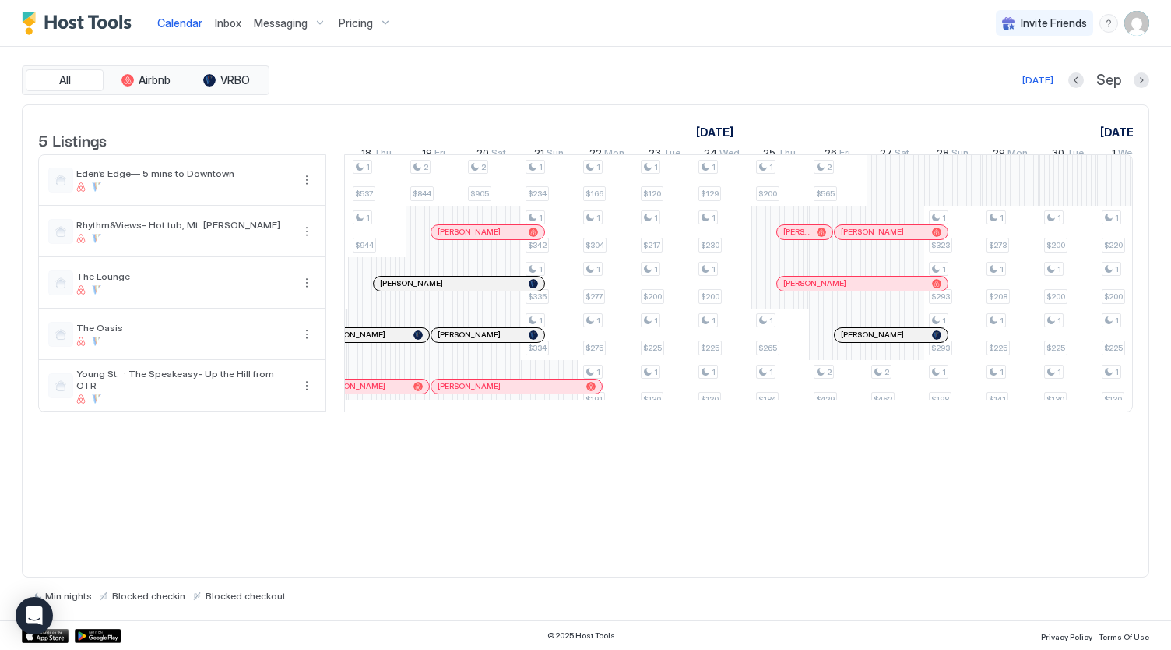
click at [1139, 426] on div "5 Listings [DATE] [DATE] [DATE] 17 Sun 18 Mon 19 Tue 20 Wed 21 Thu 22 Fri 23 Sa…" at bounding box center [586, 266] width 1126 height 323
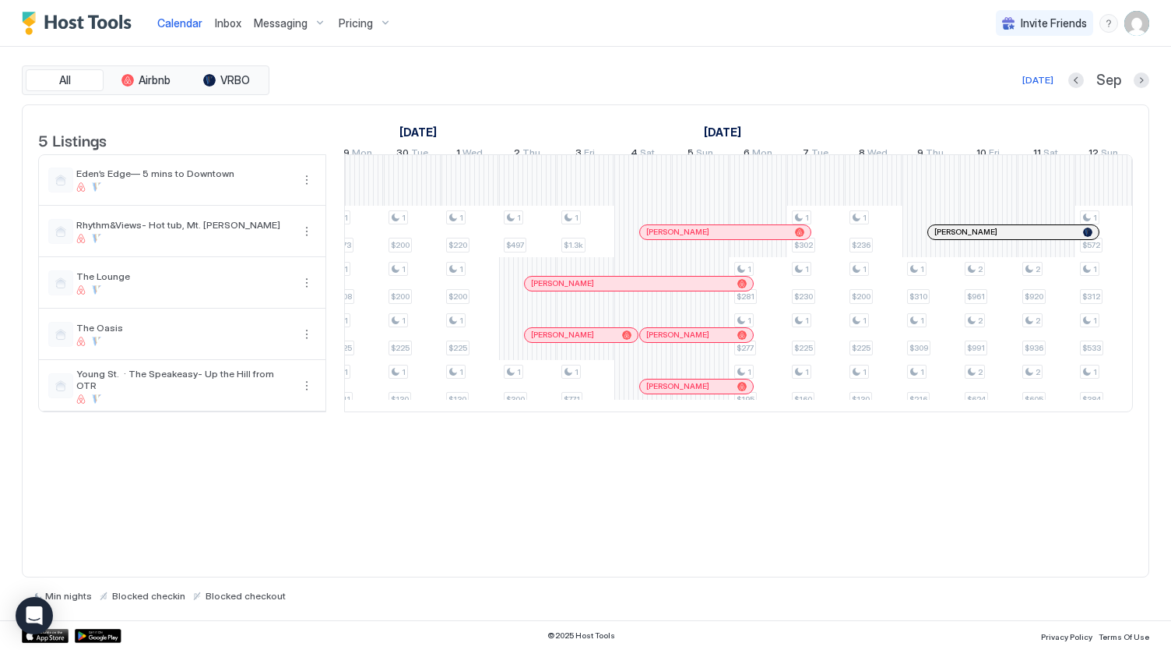
click at [735, 238] on div at bounding box center [737, 232] width 12 height 12
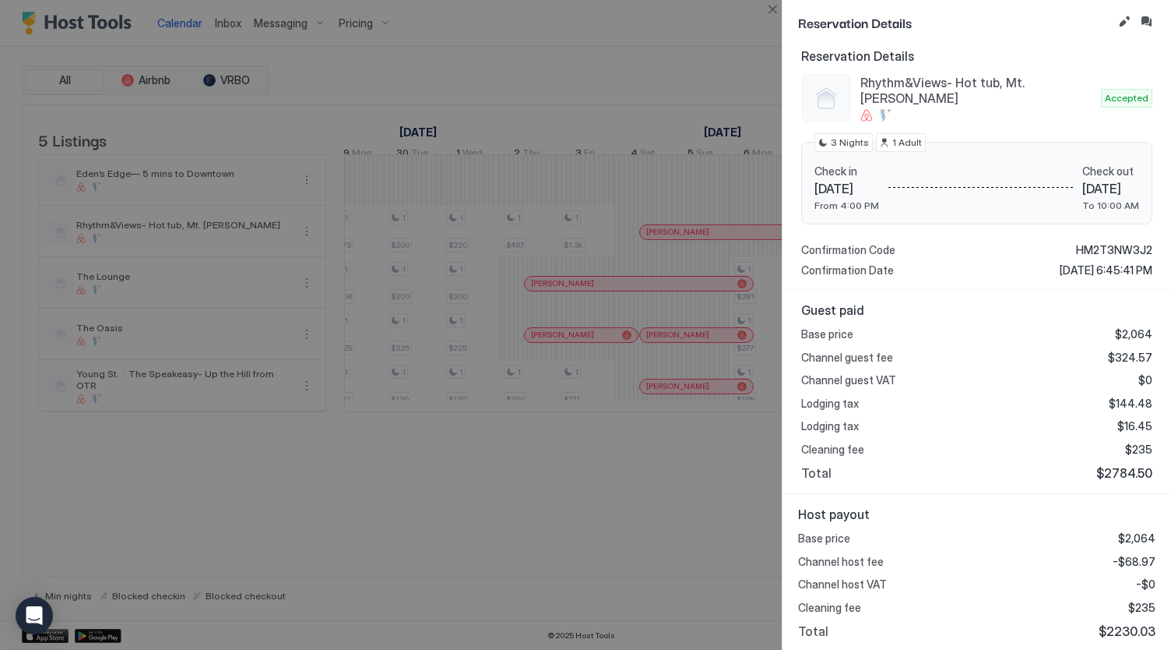
click at [516, 519] on div at bounding box center [585, 325] width 1171 height 650
click at [447, 528] on div at bounding box center [585, 325] width 1171 height 650
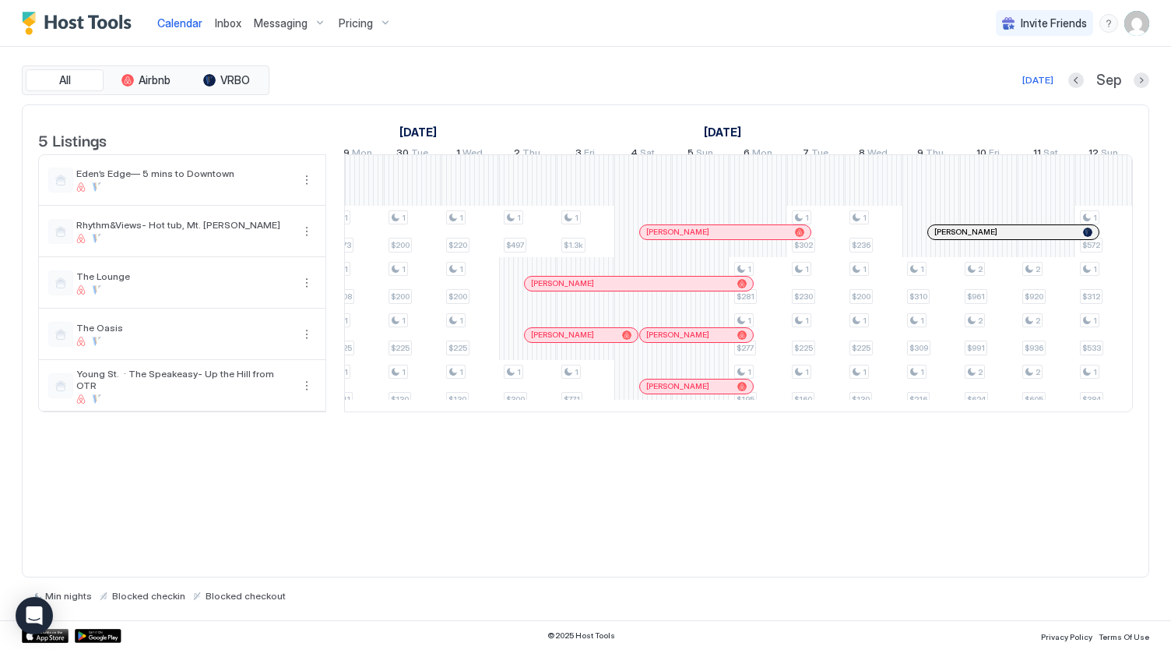
click at [1009, 238] on div at bounding box center [1011, 232] width 12 height 12
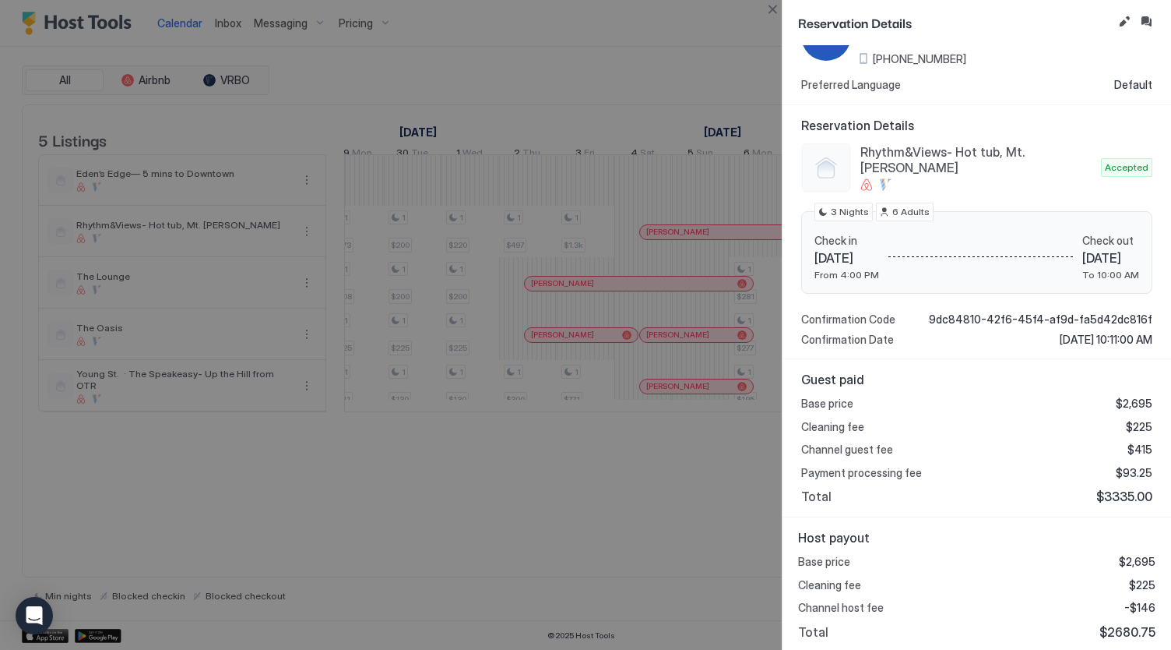
click at [461, 513] on div at bounding box center [585, 325] width 1171 height 650
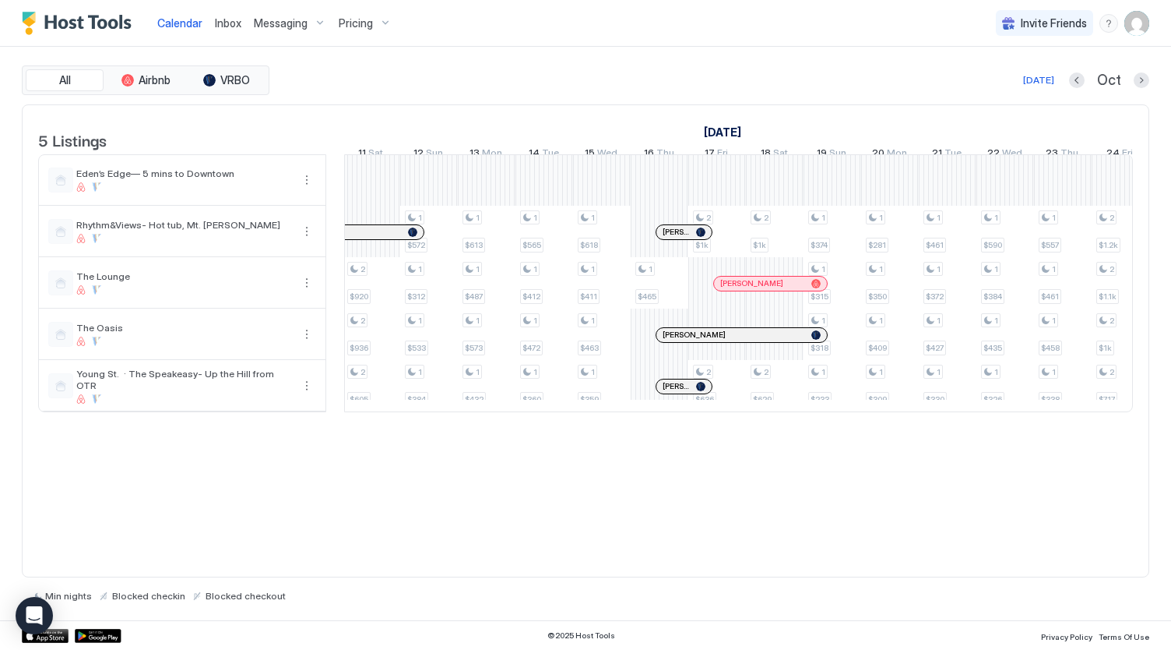
click at [695, 238] on div at bounding box center [701, 232] width 12 height 12
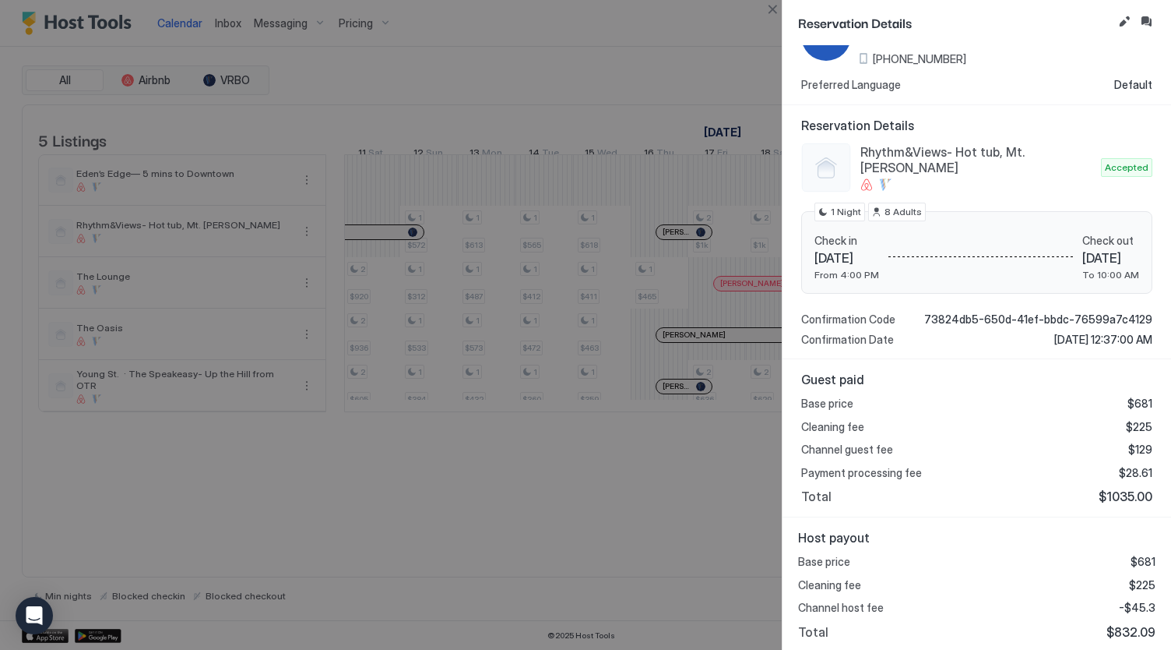
click at [732, 89] on div at bounding box center [585, 325] width 1171 height 650
